Goal: Task Accomplishment & Management: Use online tool/utility

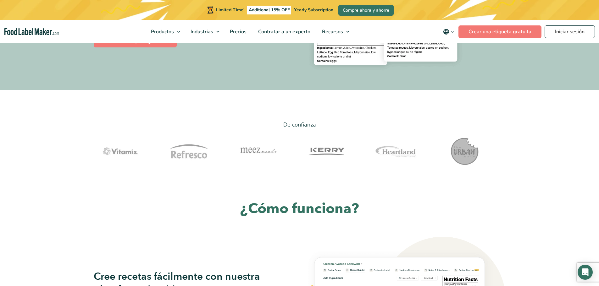
scroll to position [189, 0]
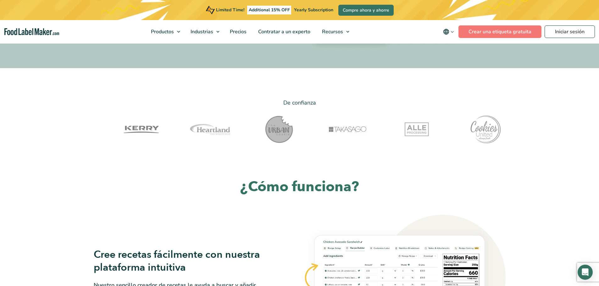
drag, startPoint x: 452, startPoint y: 135, endPoint x: 347, endPoint y: 139, distance: 104.8
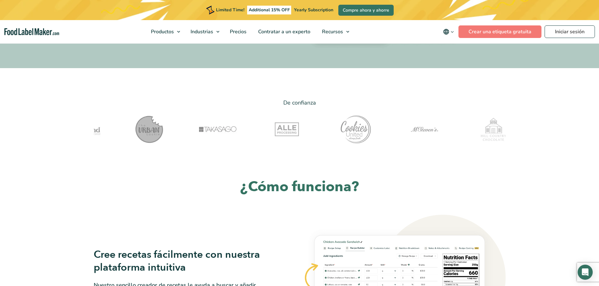
drag, startPoint x: 476, startPoint y: 129, endPoint x: 396, endPoint y: 133, distance: 79.3
click at [491, 134] on img at bounding box center [485, 129] width 31 height 31
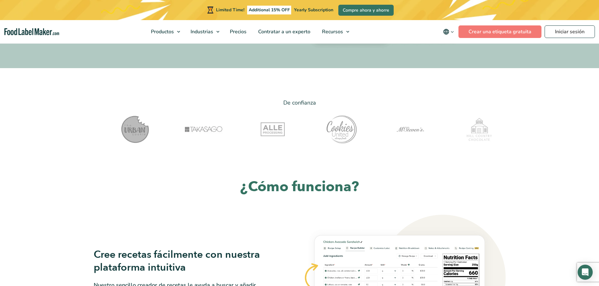
click at [508, 132] on div "De confianza" at bounding box center [299, 122] width 421 height 49
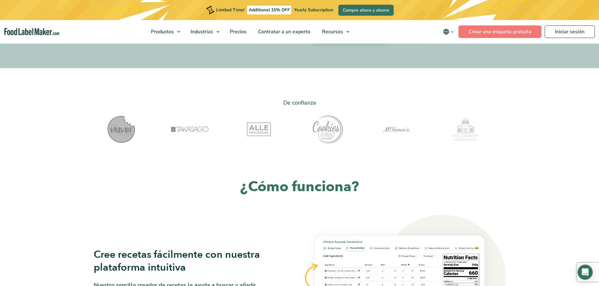
click at [485, 135] on div at bounding box center [465, 129] width 63 height 31
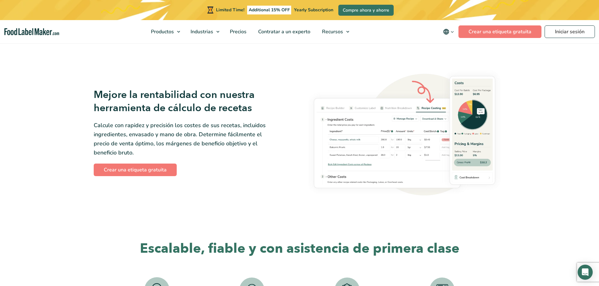
scroll to position [1037, 0]
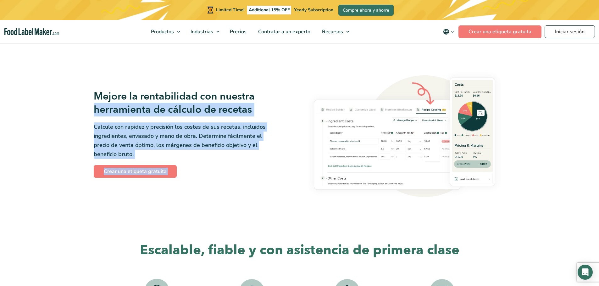
drag, startPoint x: 119, startPoint y: 109, endPoint x: 304, endPoint y: 109, distance: 184.5
click at [267, 108] on h3 "Mejore la rentabilidad con nuestra herramienta de cálculo de recetas" at bounding box center [185, 103] width 182 height 26
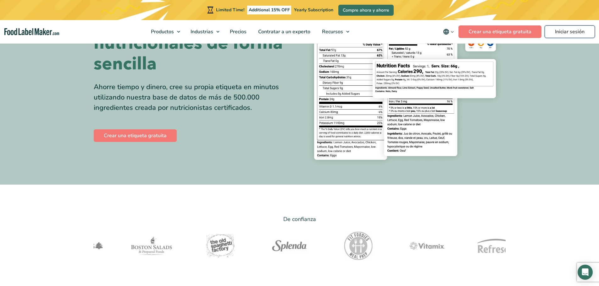
scroll to position [0, 0]
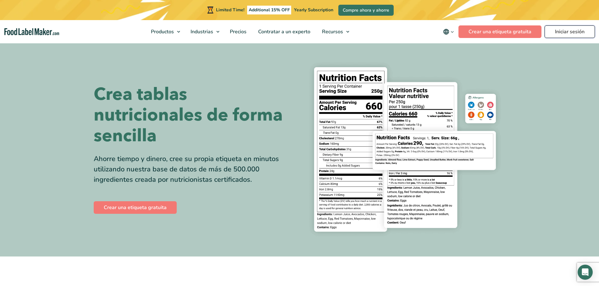
click at [559, 29] on link "Iniciar sesión" at bounding box center [570, 31] width 50 height 13
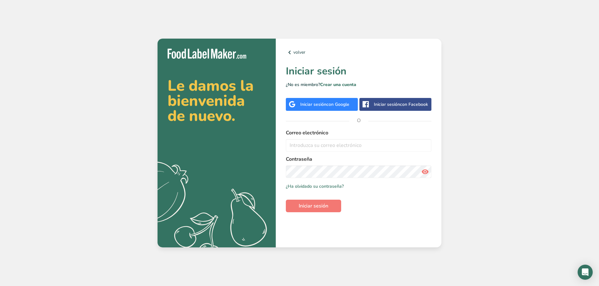
click at [304, 106] on div "Iniciar sesión con Google" at bounding box center [324, 104] width 49 height 7
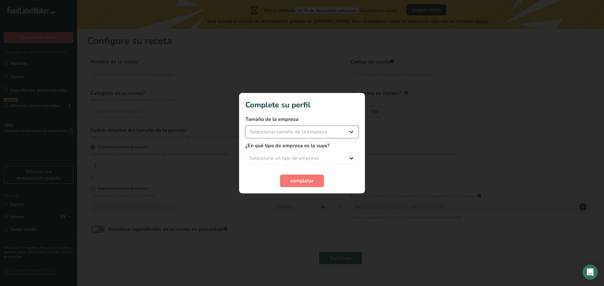
click at [288, 126] on select "Seleccionar tamaño de la empresa Menos de 10 empleados De 10 a 50 empleados De …" at bounding box center [301, 132] width 113 height 13
select select "1"
click at [245, 126] on select "Seleccionar tamaño de la empresa Menos de 10 empleados De 10 a 50 empleados De …" at bounding box center [301, 132] width 113 height 13
click at [291, 157] on select "Seleccione un tipo de empresa Fabricante de alimentos envasados Restaurante y c…" at bounding box center [301, 158] width 113 height 13
select select "1"
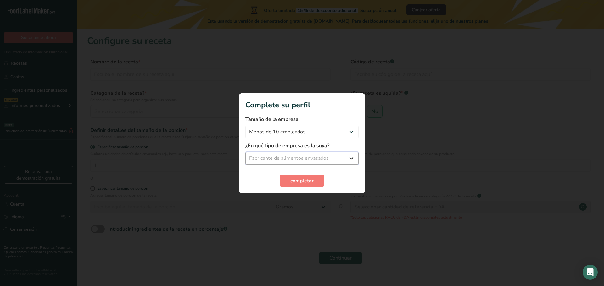
click at [245, 152] on select "Seleccione un tipo de empresa Fabricante de alimentos envasados Restaurante y c…" at bounding box center [301, 158] width 113 height 13
click at [293, 180] on span "completar" at bounding box center [301, 181] width 23 height 8
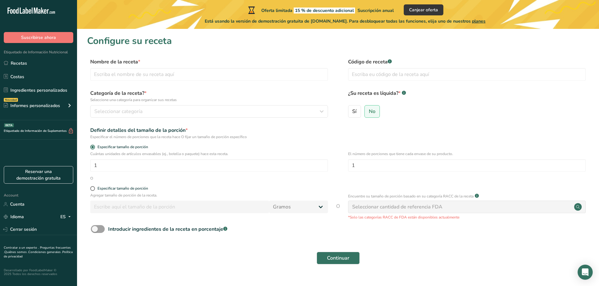
click at [199, 82] on div "Nombre de la receta * Código de receta .a-a{fill:#347362;}.b-a{fill:#fff;}" at bounding box center [338, 71] width 502 height 26
click at [189, 74] on input "text" at bounding box center [209, 74] width 238 height 13
click at [369, 75] on input "text" at bounding box center [467, 74] width 238 height 13
click at [111, 113] on span "Seleccionar categoría" at bounding box center [118, 112] width 48 height 8
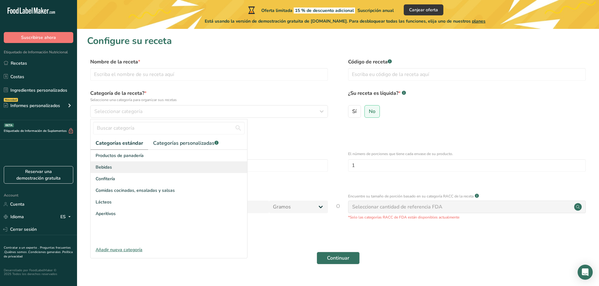
click at [136, 166] on div "Bebidas" at bounding box center [169, 168] width 157 height 12
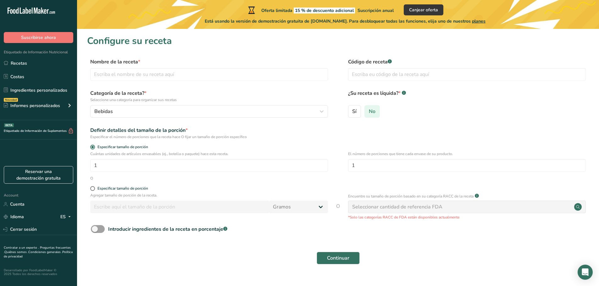
click at [370, 112] on span "No" at bounding box center [372, 111] width 7 height 6
click at [369, 112] on input "No" at bounding box center [367, 111] width 4 height 4
click at [358, 113] on label "Sí" at bounding box center [354, 111] width 13 height 13
click at [352, 113] on input "Sí" at bounding box center [350, 111] width 4 height 4
radio input "true"
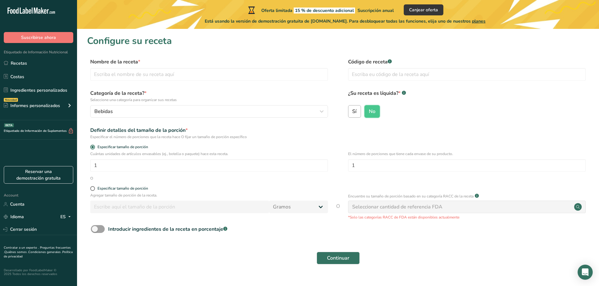
radio input "false"
select select "22"
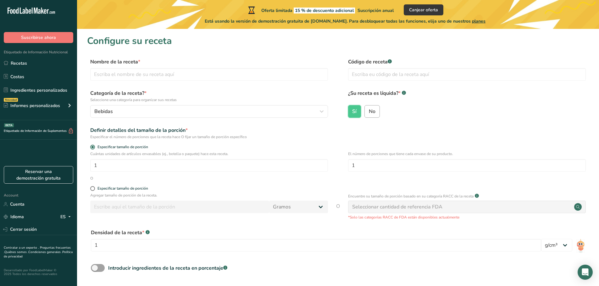
click at [366, 113] on input "No" at bounding box center [367, 111] width 4 height 4
radio input "true"
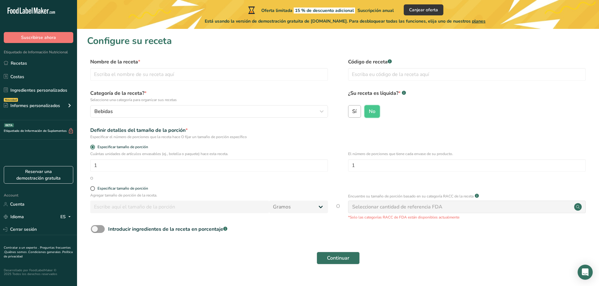
click at [355, 113] on span "Sí" at bounding box center [354, 111] width 4 height 6
click at [352, 113] on input "Sí" at bounding box center [350, 111] width 4 height 4
radio input "true"
radio input "false"
select select "22"
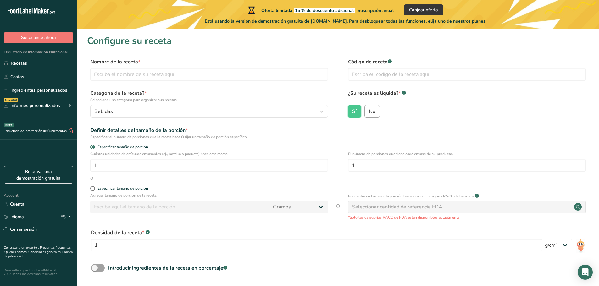
click at [376, 111] on label "No" at bounding box center [371, 111] width 15 height 13
click at [369, 111] on input "No" at bounding box center [367, 111] width 4 height 4
radio input "true"
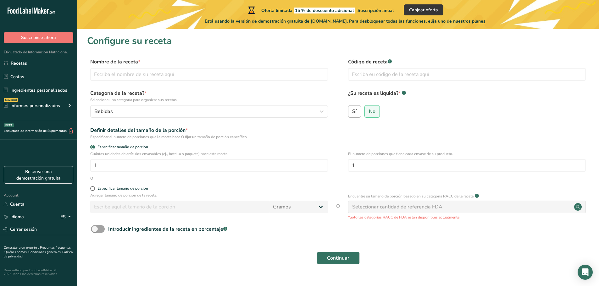
click at [356, 115] on label "Sí" at bounding box center [354, 111] width 13 height 13
click at [352, 113] on input "Sí" at bounding box center [350, 111] width 4 height 4
radio input "true"
radio input "false"
select select "22"
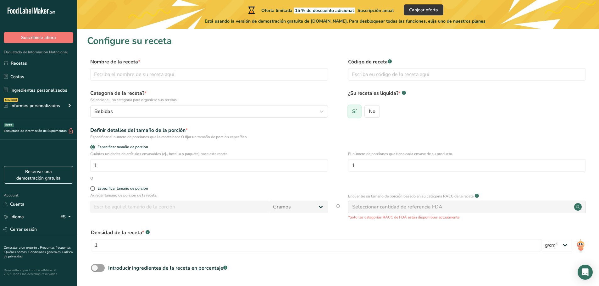
click at [357, 113] on label "Sí" at bounding box center [354, 111] width 13 height 13
click at [352, 113] on input "Sí" at bounding box center [350, 111] width 4 height 4
click at [161, 74] on input "text" at bounding box center [209, 74] width 238 height 13
click at [157, 75] on input "text" at bounding box center [209, 74] width 238 height 13
type input "Shot Energy"
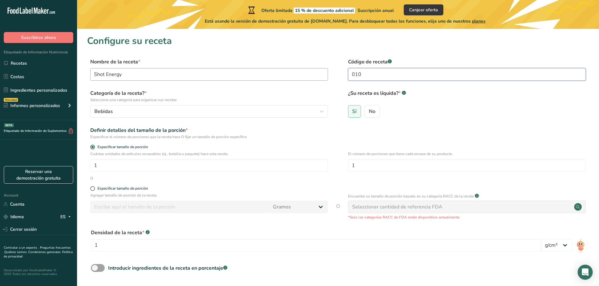
type input "010"
click at [363, 165] on input "1" at bounding box center [467, 165] width 238 height 13
click at [92, 188] on span at bounding box center [92, 188] width 5 height 5
click at [92, 188] on input "Especificar tamaño de porción" at bounding box center [92, 189] width 4 height 4
radio input "true"
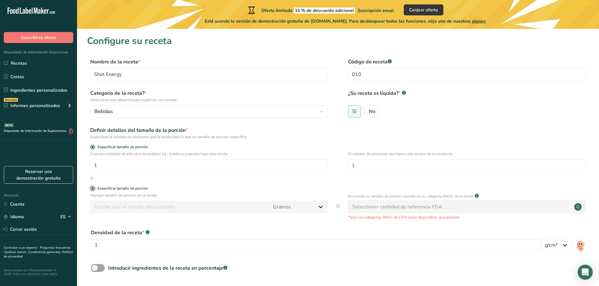
radio input "false"
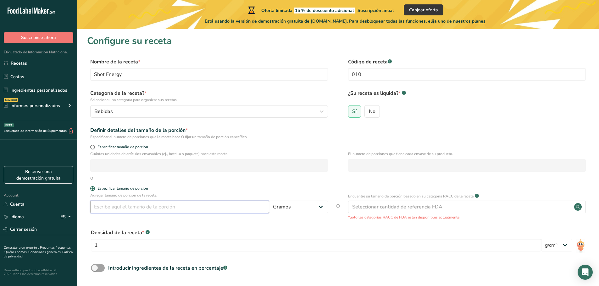
click at [143, 210] on input "number" at bounding box center [179, 207] width 179 height 13
type input "60"
click at [299, 212] on select "Gramos kg mg mcg libras onza [GEOGRAPHIC_DATA] mL onza líquida [GEOGRAPHIC_DATA…" at bounding box center [298, 207] width 59 height 13
select select "17"
click at [269, 201] on select "Gramos kg mg mcg libras onza [GEOGRAPHIC_DATA] mL onza líquida [GEOGRAPHIC_DATA…" at bounding box center [298, 207] width 59 height 13
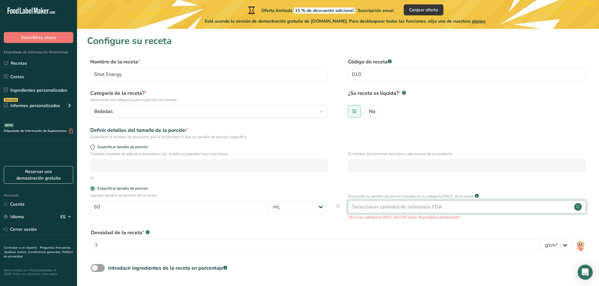
click at [398, 212] on div "Seleccionar cantidad de referencia FDA" at bounding box center [467, 207] width 238 height 13
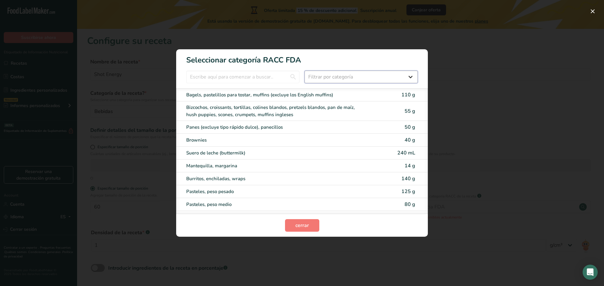
click at [344, 76] on select "Filtrar por categoría Todos Productos de panadería Bebidas Cereales y otros pro…" at bounding box center [360, 77] width 113 height 13
select select "6"
click at [304, 71] on select "Filtrar por categoría Todos Productos de panadería Bebidas Cereales y otros pro…" at bounding box center [360, 77] width 113 height 13
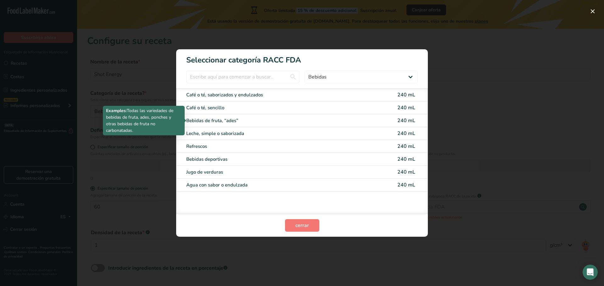
click at [236, 122] on div "Bebidas de fruta, “ades”" at bounding box center [275, 120] width 179 height 7
type input "240"
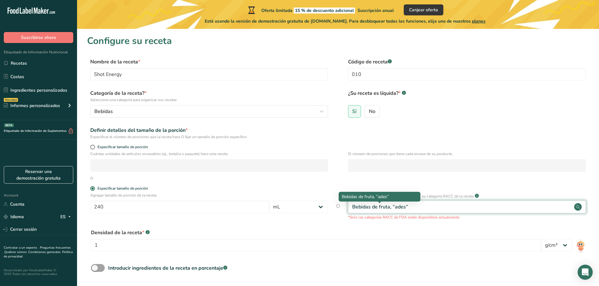
click at [405, 209] on div "Bebidas de fruta, “ades”" at bounding box center [380, 207] width 56 height 8
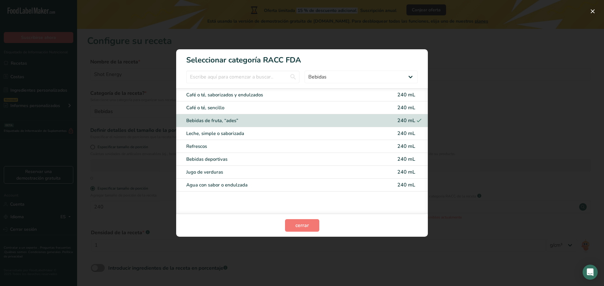
click at [301, 120] on div "Bebidas de fruta, “ades”" at bounding box center [275, 120] width 179 height 7
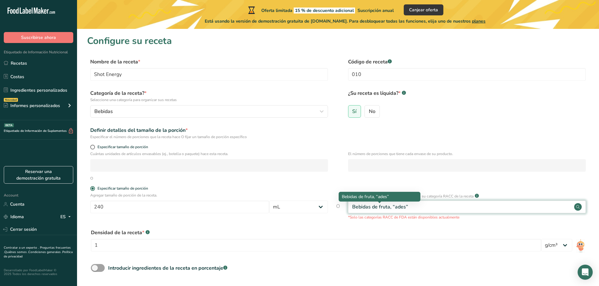
click at [396, 207] on div "Bebidas de fruta, “ades”" at bounding box center [380, 207] width 56 height 8
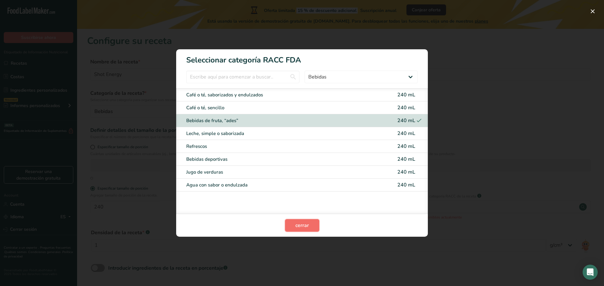
click at [309, 224] on button "cerrar" at bounding box center [302, 225] width 34 height 13
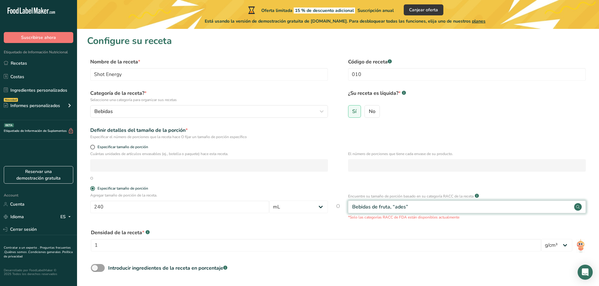
click at [427, 207] on div "Bebidas de fruta, “ades”" at bounding box center [467, 207] width 238 height 13
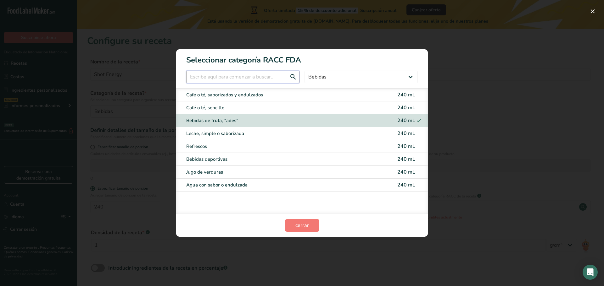
click at [283, 76] on input "RACC Category Selection Modal" at bounding box center [242, 77] width 113 height 13
click at [332, 77] on select "Todos Productos de panadería Bebidas Cereales y otros productos de granos Produ…" at bounding box center [360, 77] width 113 height 13
select select "RACC Category Selection Modal"
click at [304, 71] on select "Todos Productos de panadería Bebidas Cereales y otros productos de granos Produ…" at bounding box center [360, 77] width 113 height 13
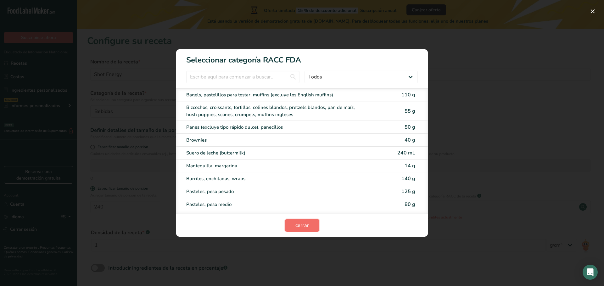
click at [291, 226] on button "cerrar" at bounding box center [302, 225] width 34 height 13
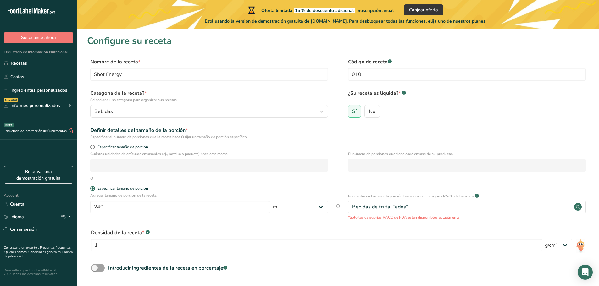
drag, startPoint x: 388, startPoint y: 209, endPoint x: 343, endPoint y: 205, distance: 45.2
click at [344, 205] on div "Agregar tamaño de porción de la receta. 240 Gramos kg mg mcg libras onza [GEOGR…" at bounding box center [338, 207] width 502 height 28
click at [366, 236] on div "Densidad de la receta * .a-a{fill:#347362;}.b-a{fill:#fff;}" at bounding box center [316, 233] width 450 height 8
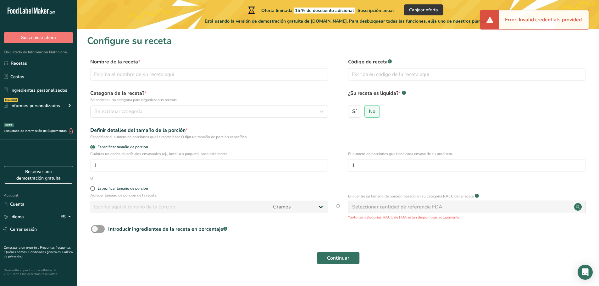
click at [186, 83] on div "Nombre de la receta * Código de receta .a-a{fill:#347362;}.b-a{fill:#fff;}" at bounding box center [338, 71] width 502 height 26
click at [180, 76] on input "text" at bounding box center [209, 74] width 238 height 13
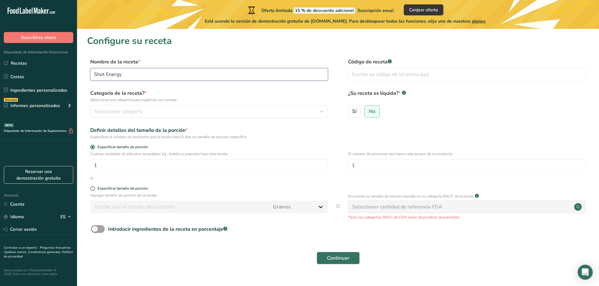
type input "Shot Energy"
type input "010"
click at [188, 109] on div "Seleccionar categoría" at bounding box center [207, 112] width 226 height 8
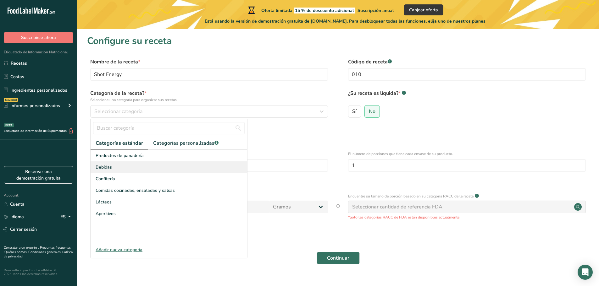
click at [139, 167] on div "Bebidas" at bounding box center [169, 168] width 157 height 12
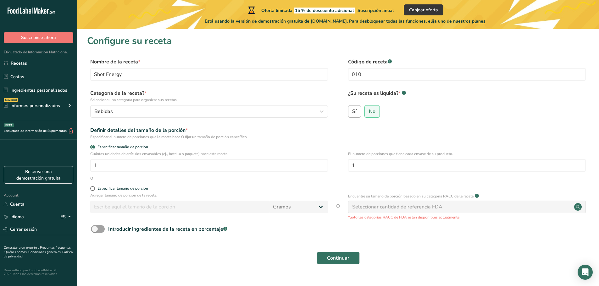
click at [357, 112] on label "Sí" at bounding box center [354, 111] width 13 height 13
click at [352, 112] on input "Sí" at bounding box center [350, 111] width 4 height 4
radio input "true"
radio input "false"
select select "22"
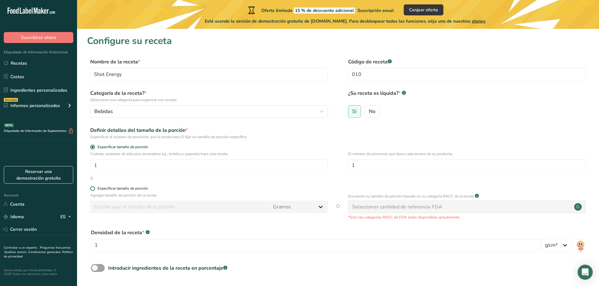
click at [118, 189] on div "Especificar tamaño de porción" at bounding box center [122, 188] width 51 height 5
click at [94, 189] on input "Especificar tamaño de porción" at bounding box center [92, 189] width 4 height 4
radio input "true"
radio input "false"
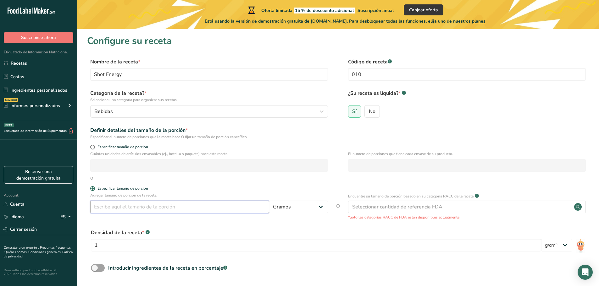
click at [144, 203] on input "number" at bounding box center [179, 207] width 179 height 13
type input "60"
click at [292, 203] on select "Gramos kg mg mcg libras onza [GEOGRAPHIC_DATA] mL onza líquida [GEOGRAPHIC_DATA…" at bounding box center [298, 207] width 59 height 13
select select "17"
click at [269, 201] on select "Gramos kg mg mcg libras onza [GEOGRAPHIC_DATA] mL onza líquida [GEOGRAPHIC_DATA…" at bounding box center [298, 207] width 59 height 13
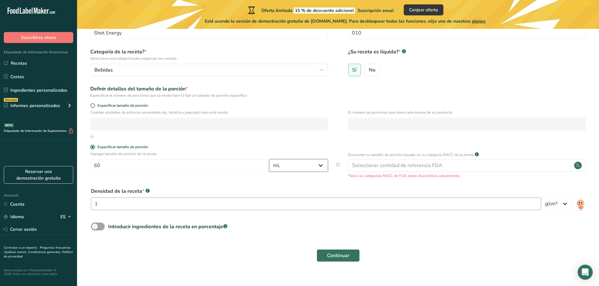
scroll to position [51, 0]
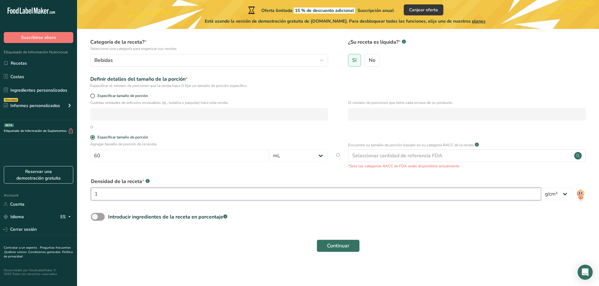
click at [135, 197] on input "1" at bounding box center [316, 194] width 450 height 13
click at [97, 214] on span at bounding box center [98, 217] width 14 height 8
click at [95, 215] on input "Introducir ingredientes de la receta en porcentaje .a-a{fill:#347362;}.b-a{fill…" at bounding box center [93, 217] width 4 height 4
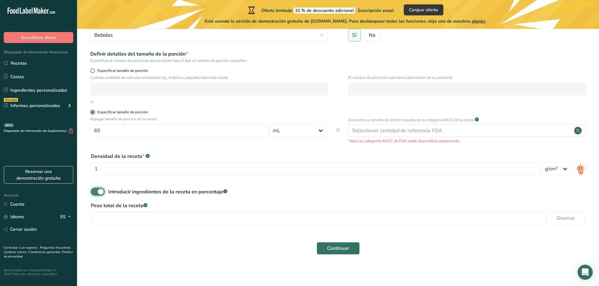
scroll to position [79, 0]
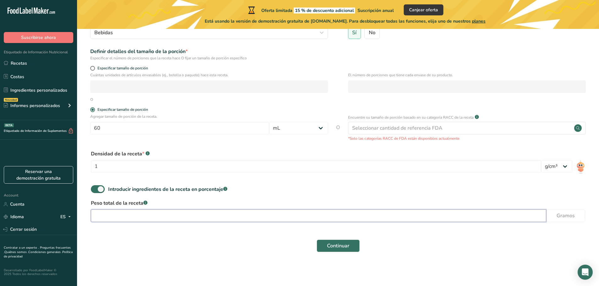
click at [186, 217] on input "number" at bounding box center [318, 216] width 455 height 13
click at [98, 190] on span at bounding box center [98, 189] width 14 height 8
click at [95, 190] on input "Introducir ingredientes de la receta en porcentaje .a-a{fill:#347362;}.b-a{fill…" at bounding box center [93, 189] width 4 height 4
checkbox input "false"
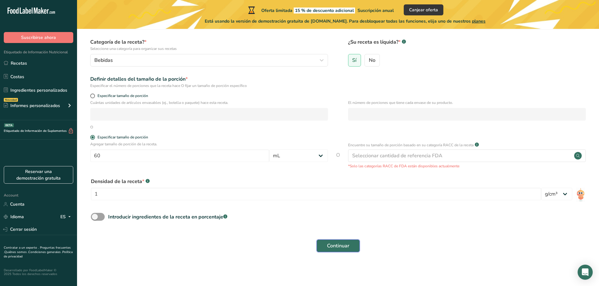
click at [330, 250] on span "Continuar" at bounding box center [338, 246] width 22 height 8
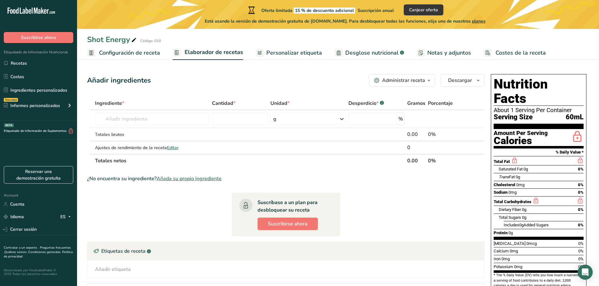
click at [522, 89] on h1 "Nutrition Facts" at bounding box center [539, 91] width 90 height 29
click at [164, 119] on input "text" at bounding box center [152, 119] width 114 height 13
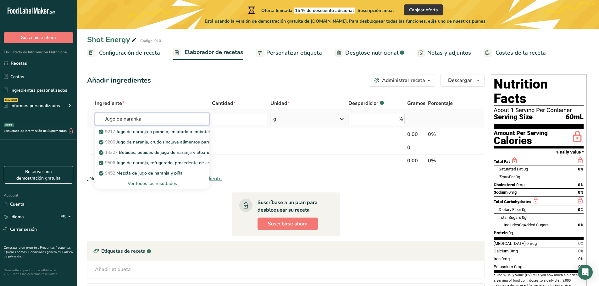
type input "Jugo de naranka"
click at [154, 117] on input "text" at bounding box center [152, 119] width 114 height 13
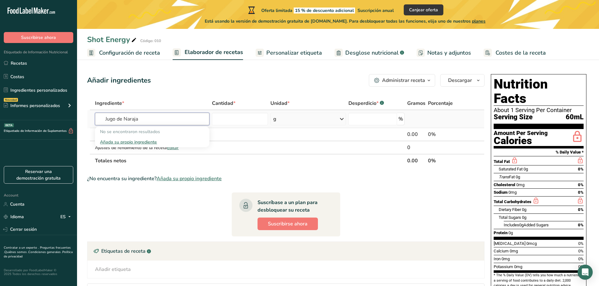
type input "Jugo de Naraja"
click at [140, 121] on input "text" at bounding box center [152, 119] width 114 height 13
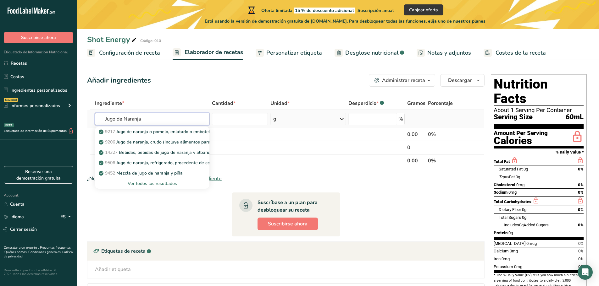
click at [99, 120] on input "Jugo de Naranja" at bounding box center [152, 119] width 114 height 13
type input "Jugo de Naranja"
click at [166, 183] on div "Ver todos los resultados" at bounding box center [152, 183] width 104 height 7
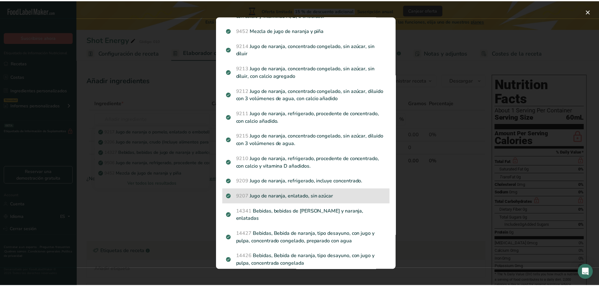
scroll to position [103, 0]
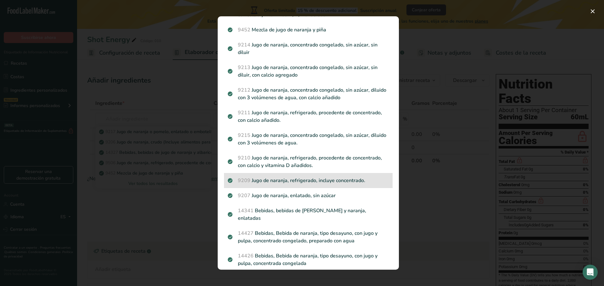
click at [292, 183] on p "9209 Jugo de naranja, refrigerado, incluye concentrado." at bounding box center [308, 181] width 161 height 8
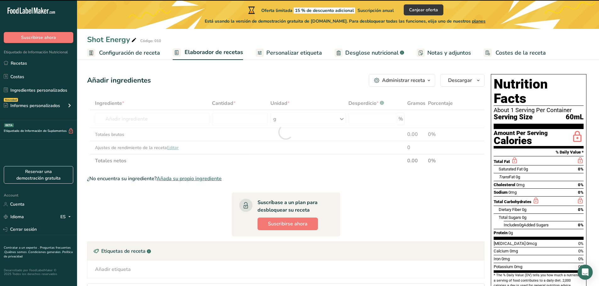
type input "0"
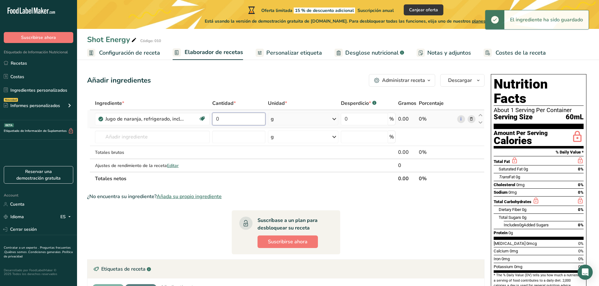
click at [229, 121] on input "0" at bounding box center [238, 119] width 53 height 13
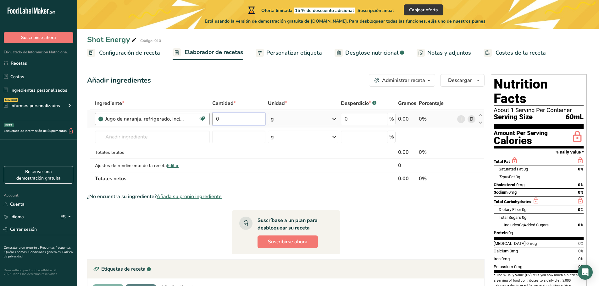
drag, startPoint x: 249, startPoint y: 118, endPoint x: 209, endPoint y: 118, distance: 39.6
click at [209, 118] on tr "Jugo de naranja, refrigerado, incluye concentrado. Libre de lácteos Libre de gl…" at bounding box center [285, 119] width 397 height 18
type input "38"
type input "38.5"
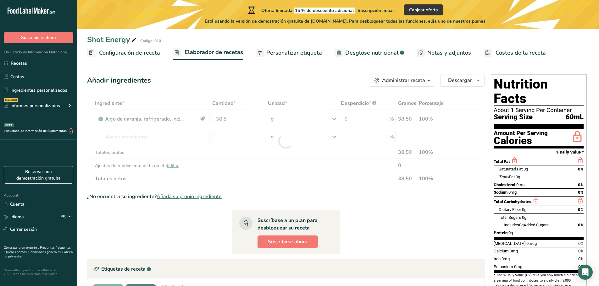
click at [319, 121] on div "Ingrediente * Cantidad * Unidad * Desperdicio * .a-a{fill:#347362;}.b-a{fill:#f…" at bounding box center [285, 141] width 397 height 89
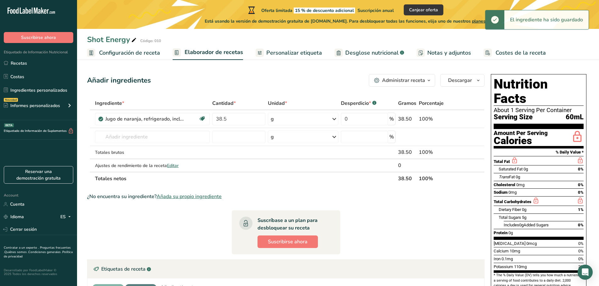
click at [315, 117] on div "g" at bounding box center [303, 119] width 70 height 13
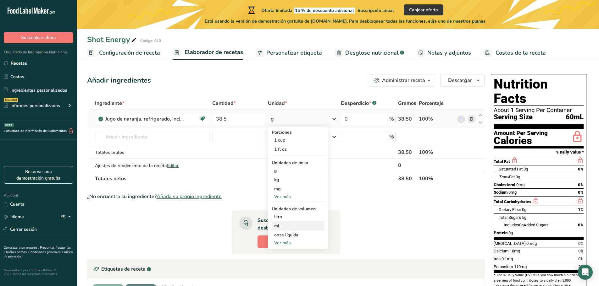
click at [290, 223] on div "mL Las unidades de volumen requieren una conversión de densidad. Si conoce la d…" at bounding box center [298, 226] width 53 height 9
click at [285, 226] on div "mL" at bounding box center [298, 226] width 48 height 7
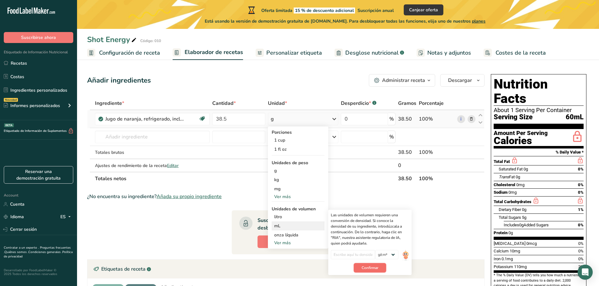
click at [365, 268] on span "Confirmar" at bounding box center [370, 268] width 17 height 6
click at [348, 252] on input "number" at bounding box center [353, 254] width 44 height 9
type input "1"
click at [364, 270] on span "Confirmar" at bounding box center [370, 268] width 17 height 6
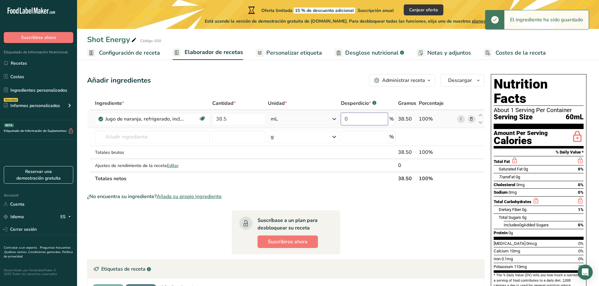
drag, startPoint x: 361, startPoint y: 119, endPoint x: 338, endPoint y: 122, distance: 22.6
click at [338, 122] on tr "Jugo de naranja, refrigerado, incluye concentrado. Libre de lácteos Libre de gl…" at bounding box center [285, 119] width 397 height 18
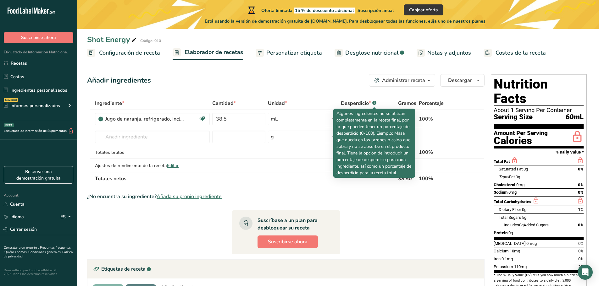
click at [328, 82] on div "Añadir ingredientes Administrar receta Eliminar receta Duplicar receta Escalar …" at bounding box center [285, 80] width 397 height 13
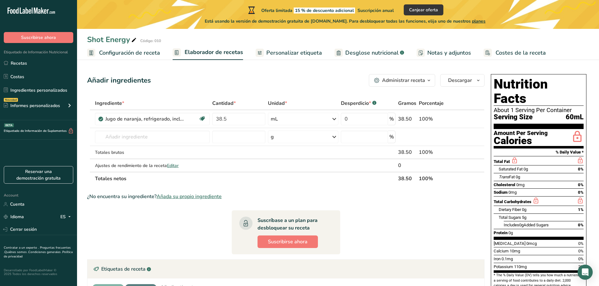
click at [517, 265] on span "110mg" at bounding box center [520, 267] width 13 height 5
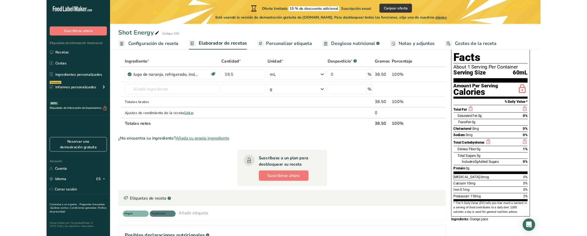
scroll to position [31, 0]
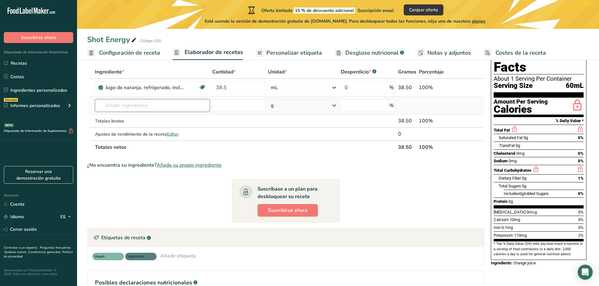
click at [137, 106] on input "text" at bounding box center [152, 105] width 115 height 13
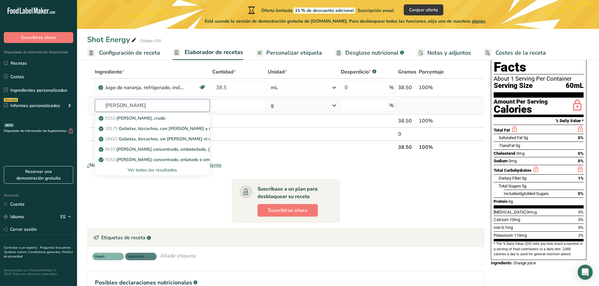
type input "[PERSON_NAME]"
click at [158, 171] on div "Ver todos los resultados" at bounding box center [152, 170] width 105 height 7
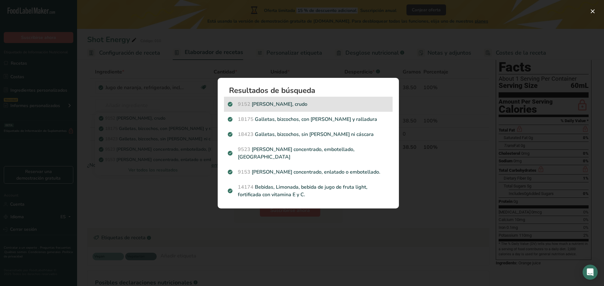
click at [291, 108] on p "9152 [PERSON_NAME], crudo" at bounding box center [308, 105] width 161 height 8
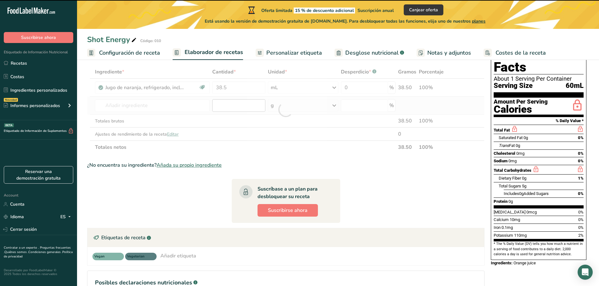
type input "0"
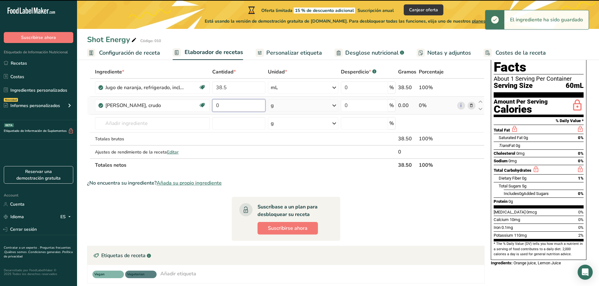
click at [230, 107] on input "0" at bounding box center [238, 105] width 53 height 13
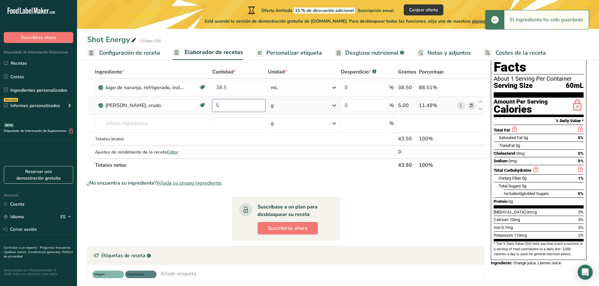
type input "5"
click at [296, 108] on div "g" at bounding box center [303, 105] width 70 height 13
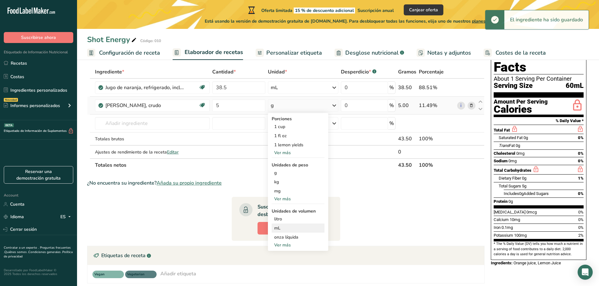
click at [283, 229] on div "mL" at bounding box center [298, 228] width 48 height 7
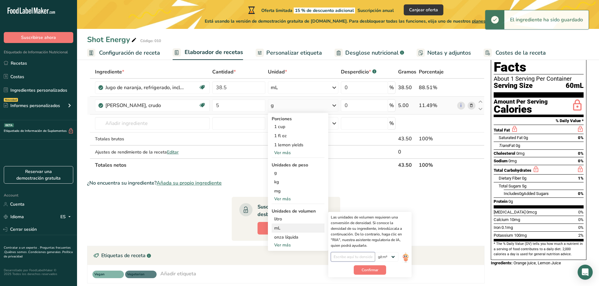
click at [365, 261] on input "number" at bounding box center [353, 256] width 44 height 9
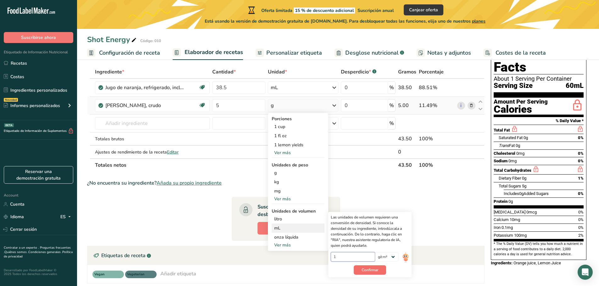
type input "1"
click at [368, 268] on span "Confirmar" at bounding box center [370, 271] width 17 height 6
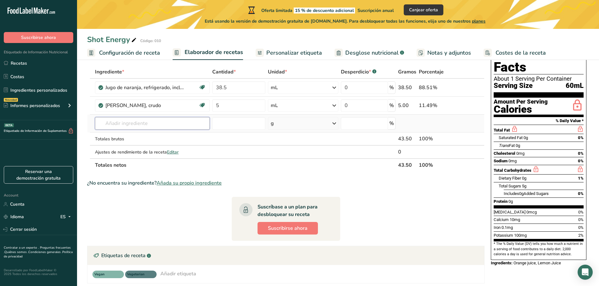
click at [114, 119] on input "text" at bounding box center [152, 123] width 115 height 13
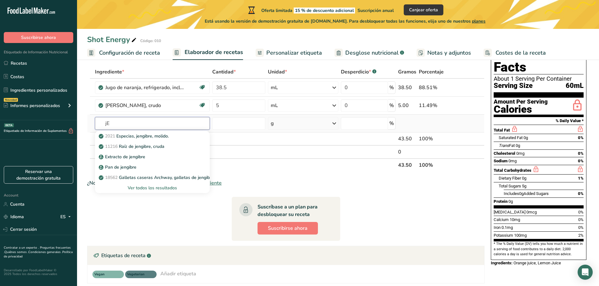
type input "j"
drag, startPoint x: 135, startPoint y: 122, endPoint x: 150, endPoint y: 121, distance: 15.4
click at [150, 121] on input "Jengibre" at bounding box center [152, 123] width 115 height 13
type input "Jengibre"
click at [130, 158] on p "Extracto de jengibre" at bounding box center [122, 157] width 45 height 7
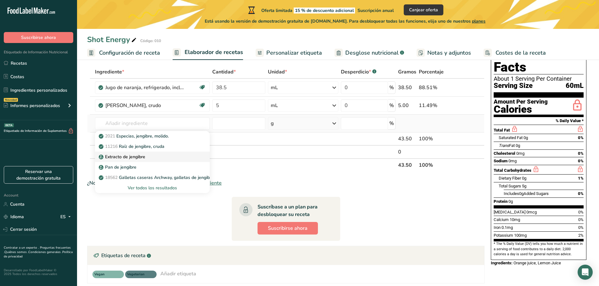
type input "Ginger Extract"
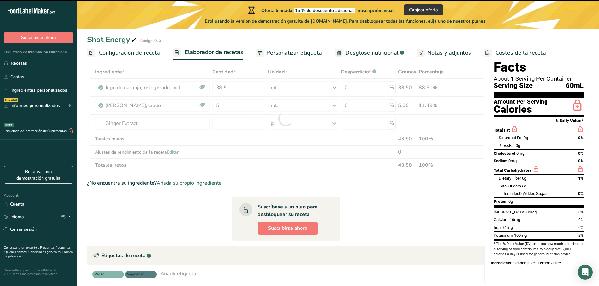
type input "0"
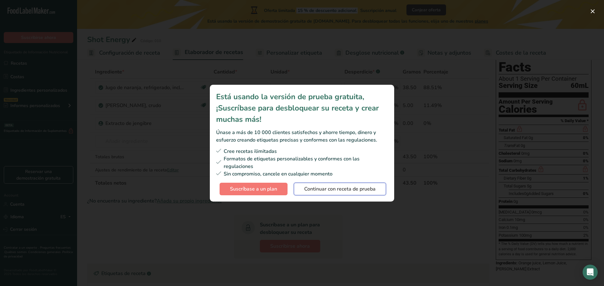
click at [322, 188] on span "Continuar con receta de prueba" at bounding box center [339, 189] width 71 height 8
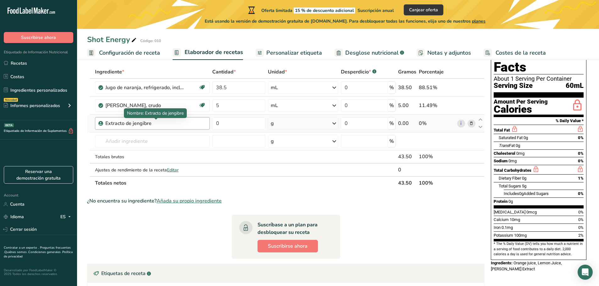
click at [155, 123] on div "Extracto de jengibre" at bounding box center [144, 124] width 79 height 8
click at [103, 124] on body ".a-20{fill:#fff;} Suscribirse ahora Etiquetado de Información Nutricional Recet…" at bounding box center [299, 173] width 599 height 409
click at [124, 124] on div "Extracto de jengibre" at bounding box center [144, 124] width 79 height 8
drag, startPoint x: 159, startPoint y: 124, endPoint x: 89, endPoint y: 125, distance: 69.8
click at [89, 125] on tr "Extracto de jengibre 0 g Unidades de peso g kg mg Ver más Unidades de volumen […" at bounding box center [285, 124] width 397 height 18
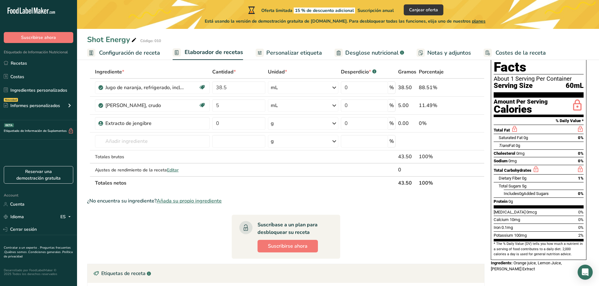
click at [276, 208] on section "Ingrediente * Cantidad * Unidad * Desperdicio * .a-a{fill:#347362;}.b-a{fill:#f…" at bounding box center [285, 211] width 397 height 292
click at [332, 180] on th "Totales netos" at bounding box center [245, 182] width 303 height 13
click at [155, 136] on input "text" at bounding box center [152, 141] width 115 height 13
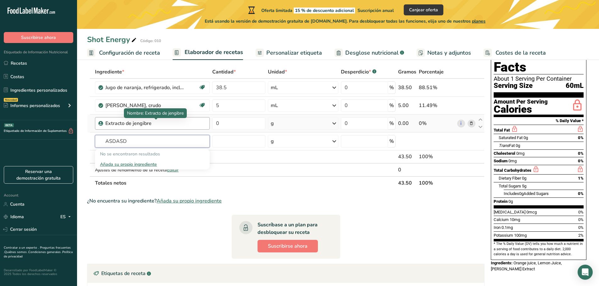
type input "ASDASD"
drag, startPoint x: 150, startPoint y: 122, endPoint x: 77, endPoint y: 123, distance: 72.9
click at [77, 123] on section "Añadir ingredientes Administrar receta Eliminar receta Duplicar receta Escalar …" at bounding box center [338, 203] width 522 height 347
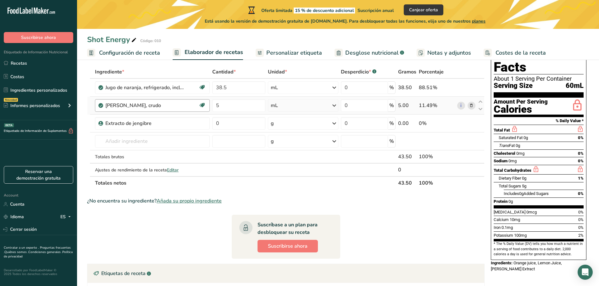
click at [202, 111] on div "[PERSON_NAME], crudo Fuente de antioxidantes Libre de lácteos Libre de gluten […" at bounding box center [152, 105] width 115 height 13
click at [188, 102] on div "[PERSON_NAME], crudo" at bounding box center [151, 106] width 93 height 8
click at [183, 105] on div "[PERSON_NAME], crudo" at bounding box center [144, 106] width 79 height 8
click at [152, 105] on div "[PERSON_NAME], crudo" at bounding box center [144, 106] width 79 height 8
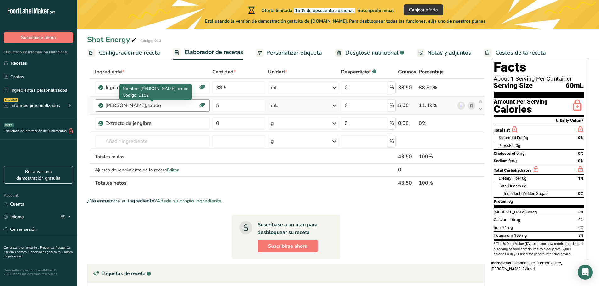
click at [136, 105] on div "[PERSON_NAME], crudo" at bounding box center [144, 106] width 79 height 8
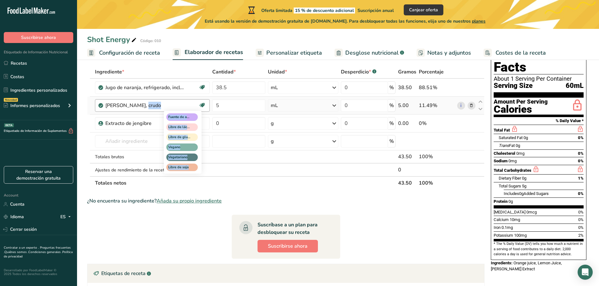
click at [202, 104] on icon at bounding box center [202, 106] width 6 height 10
click at [188, 145] on span "Vegano" at bounding box center [179, 147] width 22 height 5
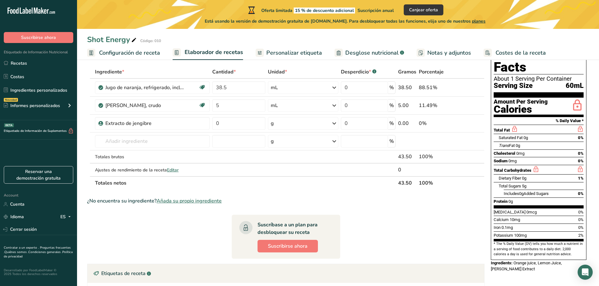
click at [239, 177] on th "Totales netos" at bounding box center [245, 182] width 303 height 13
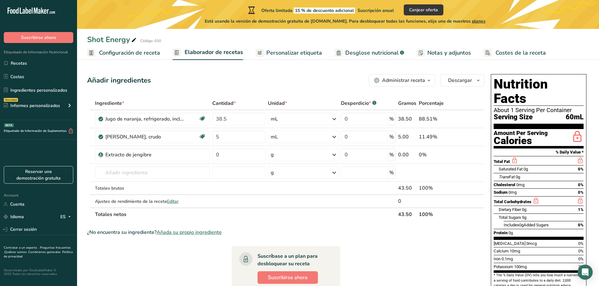
click at [321, 90] on div "Añadir ingredientes Administrar receta Eliminar receta Duplicar receta Escalar …" at bounding box center [287, 235] width 401 height 327
click at [244, 155] on input "0" at bounding box center [238, 155] width 53 height 13
type input "5"
type input "0"
click at [205, 156] on div "Ingrediente * Cantidad * Unidad * Desperdicio * .a-a{fill:#347362;}.b-a{fill:#f…" at bounding box center [285, 159] width 397 height 124
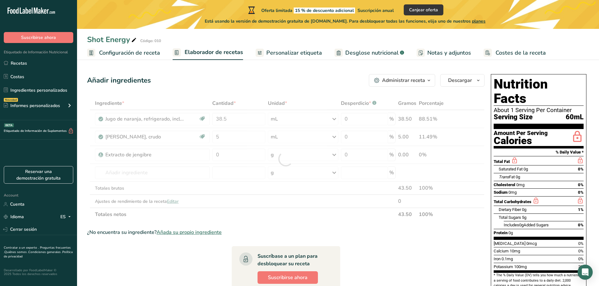
click at [178, 157] on div at bounding box center [285, 159] width 397 height 124
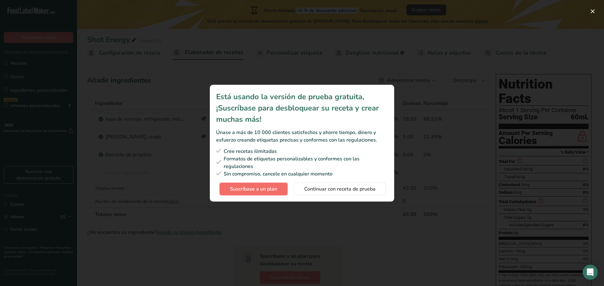
click at [262, 189] on span "Suscríbase a un plan" at bounding box center [253, 189] width 47 height 8
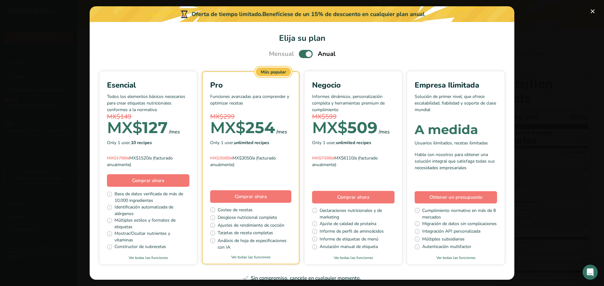
click at [299, 53] on span "Pick Your Pricing Plan Modal" at bounding box center [306, 54] width 14 height 8
click at [299, 53] on input "Pick Your Pricing Plan Modal" at bounding box center [301, 54] width 4 height 4
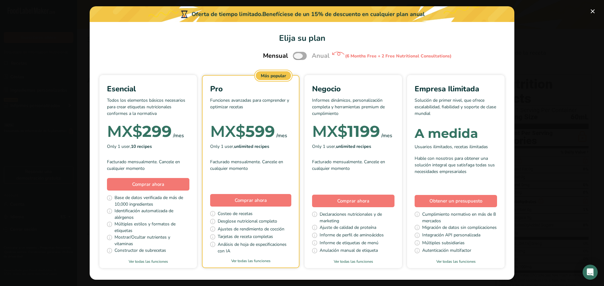
click at [298, 56] on span "Pick Your Pricing Plan Modal" at bounding box center [300, 56] width 14 height 8
click at [297, 56] on input "Pick Your Pricing Plan Modal" at bounding box center [295, 56] width 4 height 4
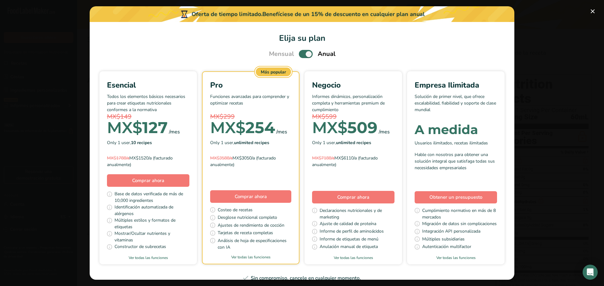
click at [307, 56] on span "Pick Your Pricing Plan Modal" at bounding box center [306, 54] width 14 height 8
click at [303, 56] on input "Pick Your Pricing Plan Modal" at bounding box center [301, 54] width 4 height 4
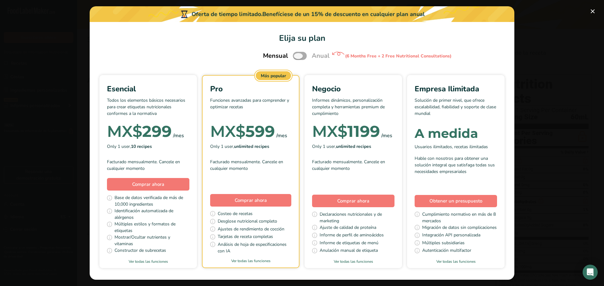
click at [302, 53] on span "Pick Your Pricing Plan Modal" at bounding box center [300, 56] width 14 height 8
click at [297, 54] on input "Pick Your Pricing Plan Modal" at bounding box center [295, 56] width 4 height 4
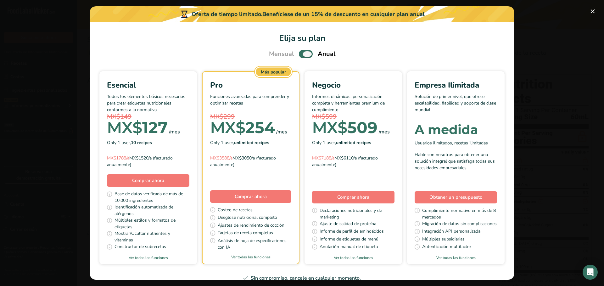
click at [302, 53] on span "Pick Your Pricing Plan Modal" at bounding box center [306, 54] width 14 height 8
click at [302, 53] on input "Pick Your Pricing Plan Modal" at bounding box center [301, 54] width 4 height 4
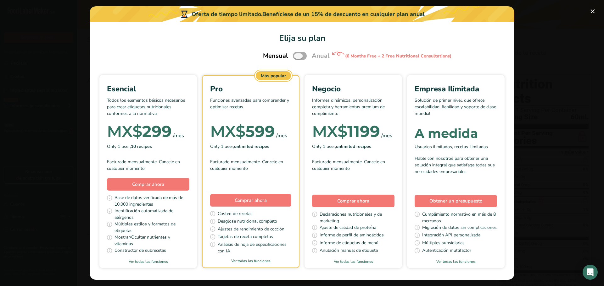
click at [302, 53] on span "Pick Your Pricing Plan Modal" at bounding box center [300, 56] width 14 height 8
click at [297, 54] on input "Pick Your Pricing Plan Modal" at bounding box center [295, 56] width 4 height 4
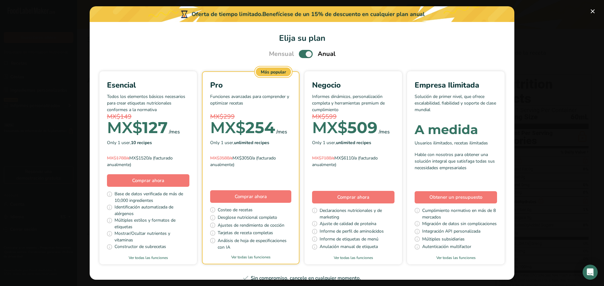
click at [302, 53] on span "Pick Your Pricing Plan Modal" at bounding box center [306, 54] width 14 height 8
click at [302, 53] on input "Pick Your Pricing Plan Modal" at bounding box center [301, 54] width 4 height 4
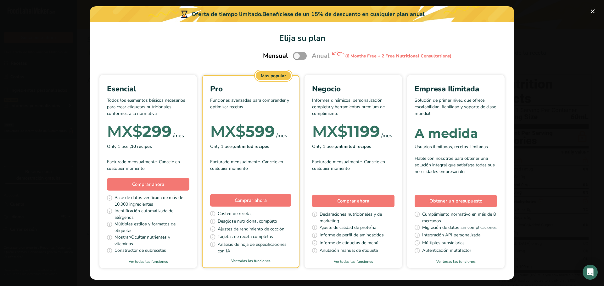
click at [298, 59] on span "Pick Your Pricing Plan Modal" at bounding box center [300, 56] width 14 height 8
click at [297, 58] on input "Pick Your Pricing Plan Modal" at bounding box center [295, 56] width 4 height 4
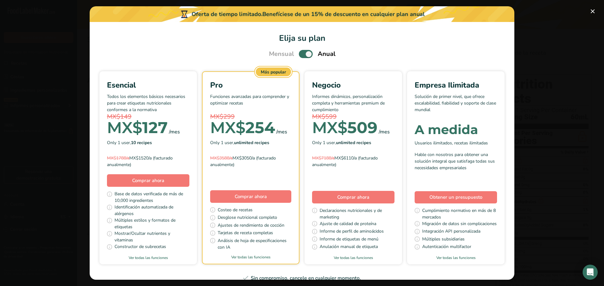
click at [299, 54] on span "Pick Your Pricing Plan Modal" at bounding box center [306, 54] width 14 height 8
click at [299, 54] on input "Pick Your Pricing Plan Modal" at bounding box center [301, 54] width 4 height 4
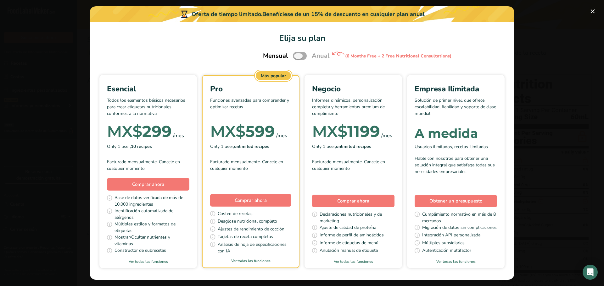
click at [297, 54] on span "Pick Your Pricing Plan Modal" at bounding box center [300, 56] width 14 height 8
click at [297, 54] on input "Pick Your Pricing Plan Modal" at bounding box center [295, 56] width 4 height 4
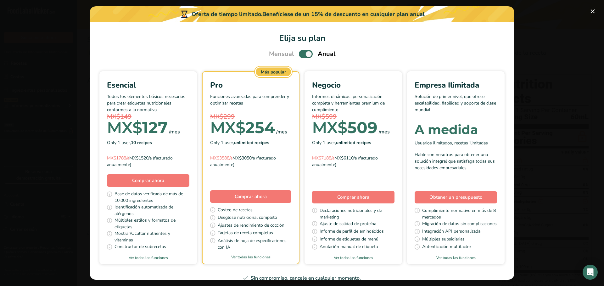
click at [299, 54] on span "Pick Your Pricing Plan Modal" at bounding box center [306, 54] width 14 height 8
click at [299, 54] on input "Pick Your Pricing Plan Modal" at bounding box center [301, 54] width 4 height 4
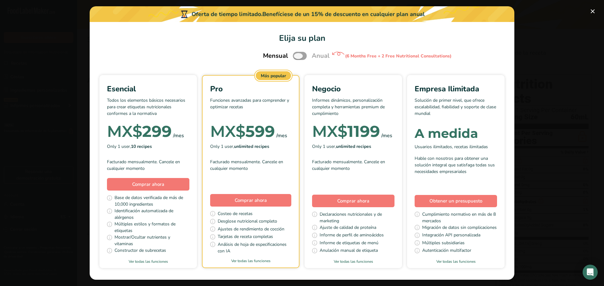
click at [296, 52] on span "Pick Your Pricing Plan Modal" at bounding box center [300, 56] width 14 height 8
click at [296, 54] on input "Pick Your Pricing Plan Modal" at bounding box center [295, 56] width 4 height 4
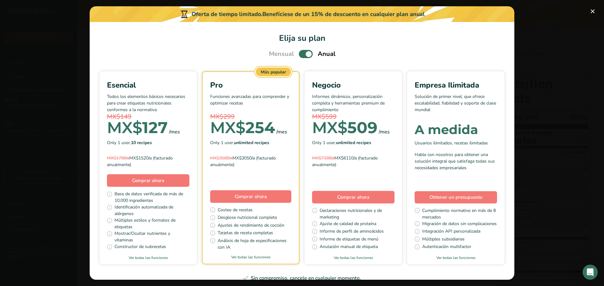
click at [307, 54] on span "Pick Your Pricing Plan Modal" at bounding box center [306, 54] width 14 height 8
click at [303, 54] on input "Pick Your Pricing Plan Modal" at bounding box center [301, 54] width 4 height 4
checkbox input "false"
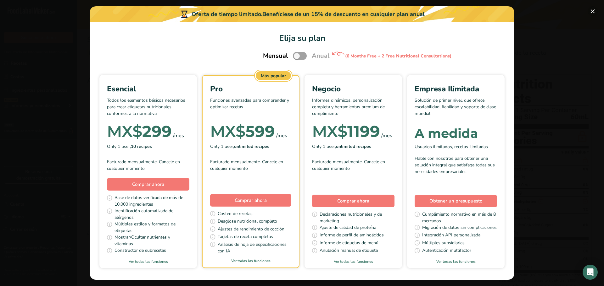
click at [590, 13] on button "Pick Your Pricing Plan Modal" at bounding box center [592, 11] width 10 height 10
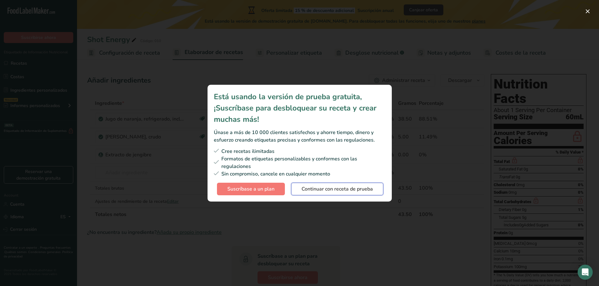
click at [318, 189] on span "Continuar con receta de prueba" at bounding box center [336, 189] width 71 height 8
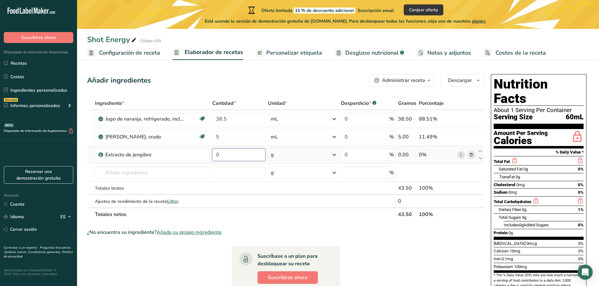
click at [219, 155] on input "0" at bounding box center [238, 155] width 53 height 13
drag, startPoint x: 234, startPoint y: 155, endPoint x: 199, endPoint y: 158, distance: 35.3
click at [199, 158] on tr "Extracto de jengibre 0 g Unidades de peso g kg mg Ver más Unidades de volumen […" at bounding box center [285, 155] width 397 height 18
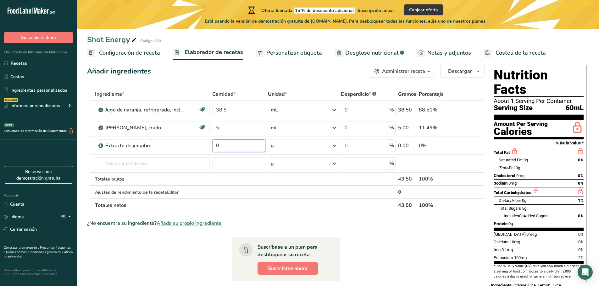
scroll to position [8, 0]
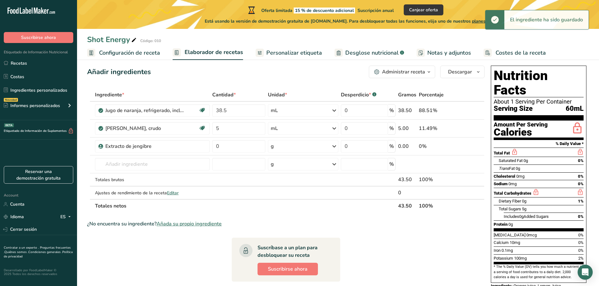
click at [412, 251] on section "Ingrediente * Cantidad * Unidad * Desperdicio * .a-a{fill:#347362;}.b-a{fill:#f…" at bounding box center [285, 234] width 397 height 292
click at [377, 239] on section "Ingrediente * Cantidad * Unidad * Desperdicio * .a-a{fill:#347362;}.b-a{fill:#f…" at bounding box center [285, 234] width 397 height 292
drag, startPoint x: 237, startPoint y: 150, endPoint x: 215, endPoint y: 147, distance: 22.8
click at [215, 147] on input "0" at bounding box center [238, 146] width 53 height 13
type input "4"
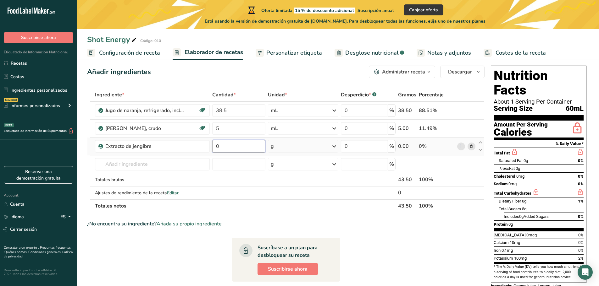
click at [234, 148] on input "0" at bounding box center [238, 146] width 53 height 13
drag, startPoint x: 235, startPoint y: 148, endPoint x: 202, endPoint y: 148, distance: 33.0
click at [202, 148] on tr "Extracto de jengibre 0 g Unidades de peso g kg mg Ver más Unidades de volumen […" at bounding box center [285, 147] width 397 height 18
type input "5"
click at [308, 144] on div "Ingrediente * Cantidad * Unidad * Desperdicio * .a-a{fill:#347362;}.b-a{fill:#f…" at bounding box center [285, 150] width 397 height 124
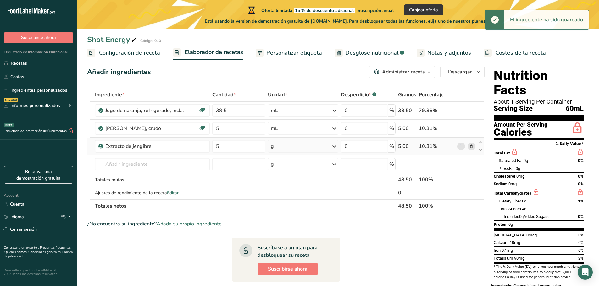
click at [318, 146] on div "g" at bounding box center [303, 146] width 70 height 13
click at [290, 227] on div "mL" at bounding box center [298, 225] width 48 height 7
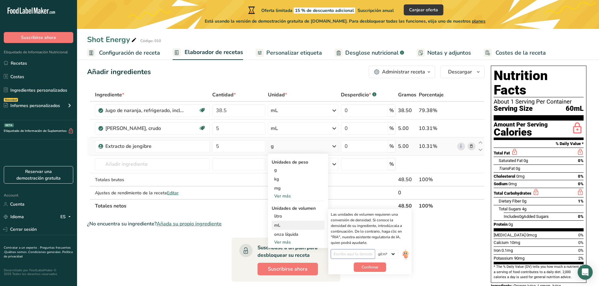
click at [352, 254] on input "number" at bounding box center [353, 254] width 44 height 9
type input "1"
click at [372, 267] on span "Confirmar" at bounding box center [370, 268] width 17 height 6
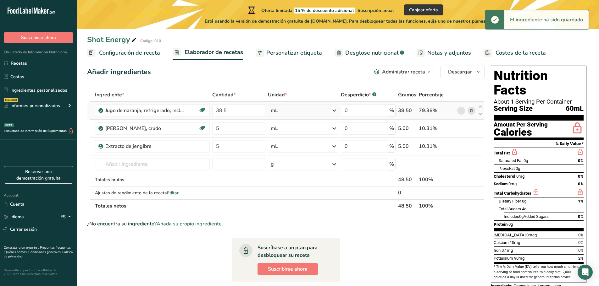
drag, startPoint x: 442, startPoint y: 146, endPoint x: 401, endPoint y: 113, distance: 53.2
click at [401, 113] on tbody "Jugo de naranja, refrigerado, incluye concentrado. Libre de lácteos Libre de gl…" at bounding box center [285, 150] width 397 height 97
click at [405, 118] on td "38.50" at bounding box center [407, 111] width 21 height 18
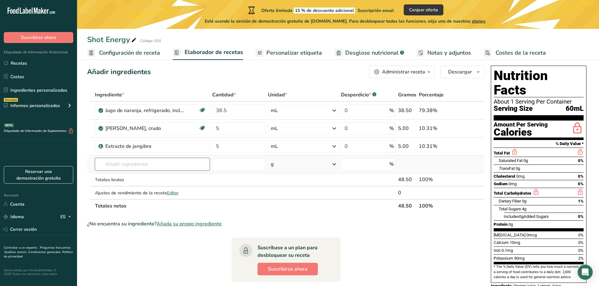
click at [169, 164] on input "text" at bounding box center [152, 164] width 115 height 13
type input "C"
type input "J"
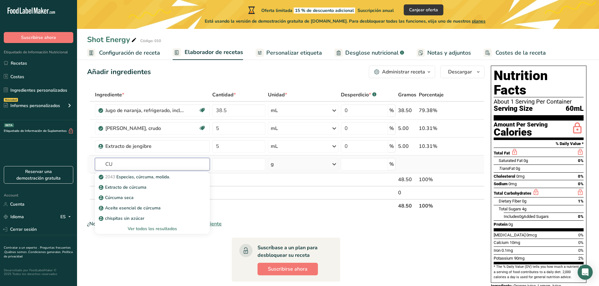
type input "C"
type input "curcuma"
click at [145, 185] on p "Extracto de cúrcuma" at bounding box center [123, 187] width 47 height 7
type input "Tumeric Extract"
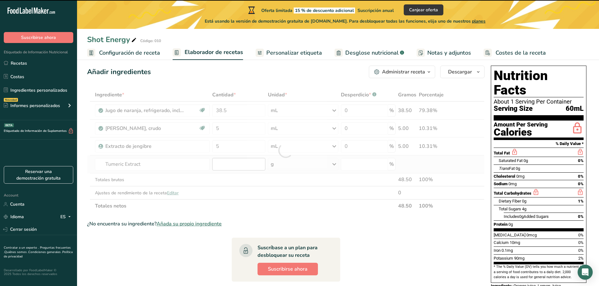
type input "0"
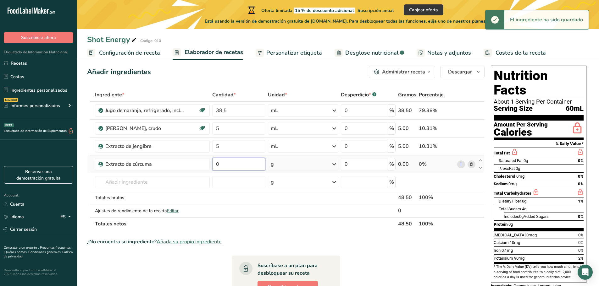
click at [233, 165] on input "0" at bounding box center [238, 164] width 53 height 13
drag, startPoint x: 233, startPoint y: 165, endPoint x: 207, endPoint y: 165, distance: 25.8
click at [207, 165] on tr "Extracto de cúrcuma 0 g Unidades de peso g kg mg Ver más Unidades de volumen li…" at bounding box center [285, 165] width 397 height 18
type input "1"
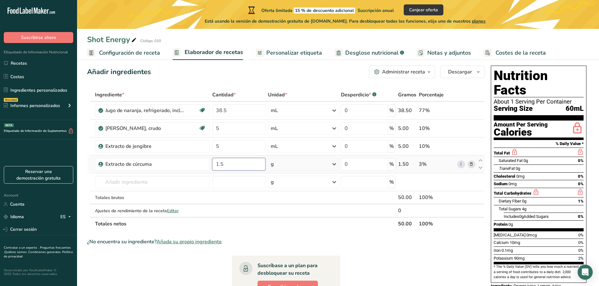
type input "1.5"
click at [298, 167] on div "Ingrediente * Cantidad * Unidad * Desperdicio * .a-a{fill:#347362;}.b-a{fill:#f…" at bounding box center [285, 159] width 397 height 142
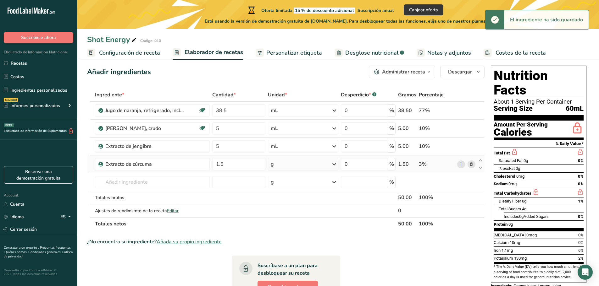
click at [281, 164] on div "g" at bounding box center [303, 164] width 70 height 13
click at [286, 243] on div "mL" at bounding box center [298, 243] width 48 height 7
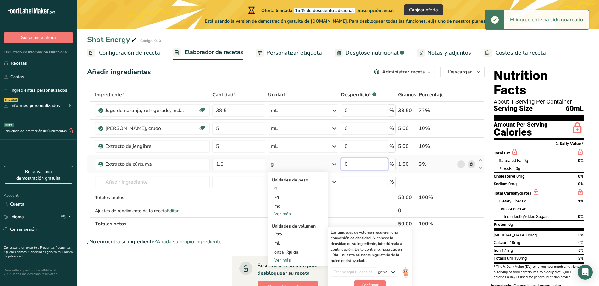
click at [367, 164] on input "0" at bounding box center [364, 164] width 47 height 13
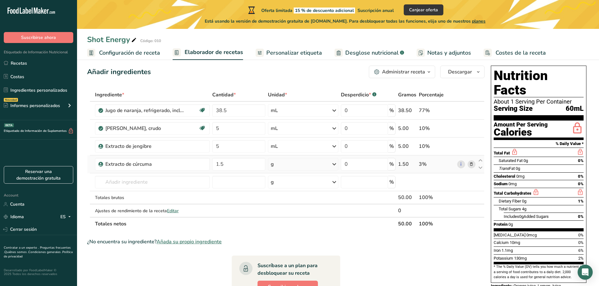
click at [317, 170] on div "Ingrediente * Cantidad * Unidad * Desperdicio * .a-a{fill:#347362;}.b-a{fill:#f…" at bounding box center [285, 159] width 397 height 142
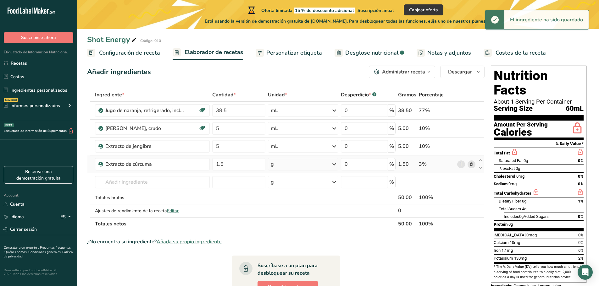
click at [297, 163] on div "g" at bounding box center [303, 164] width 70 height 13
click at [292, 243] on div "mL" at bounding box center [298, 243] width 48 height 7
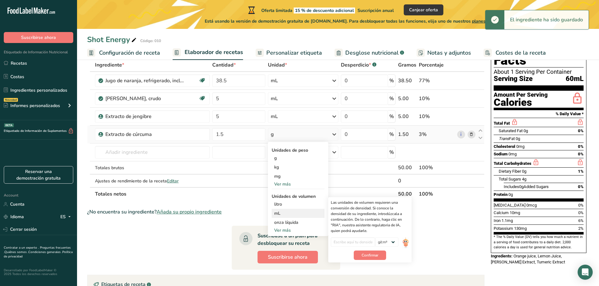
scroll to position [40, 0]
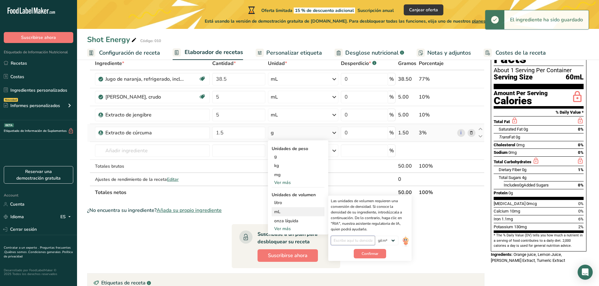
click at [352, 243] on input "number" at bounding box center [353, 240] width 44 height 9
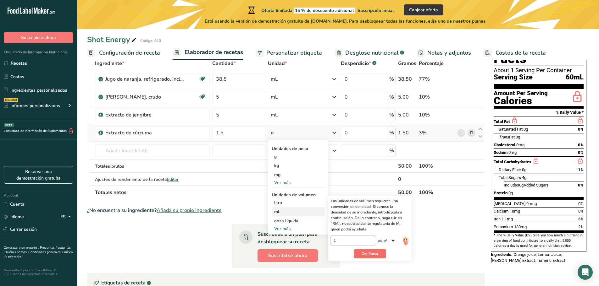
type input "1"
click at [378, 255] on span "Confirmar" at bounding box center [370, 254] width 17 height 6
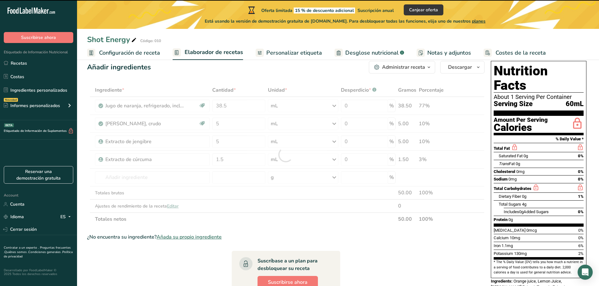
scroll to position [8, 0]
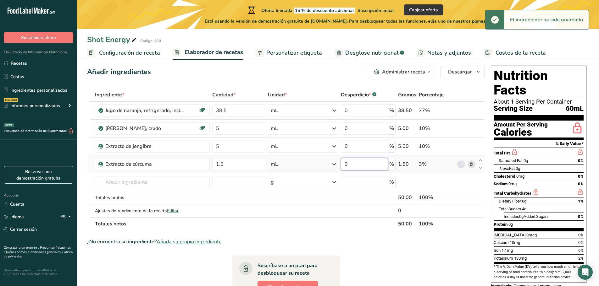
click at [359, 164] on input "0" at bounding box center [364, 164] width 47 height 13
drag, startPoint x: 362, startPoint y: 164, endPoint x: 341, endPoint y: 164, distance: 21.7
click at [341, 164] on input "0" at bounding box center [364, 164] width 47 height 13
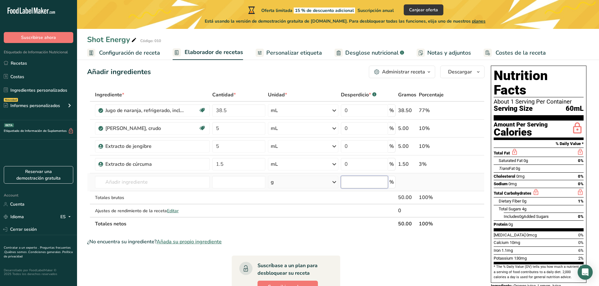
click at [365, 178] on div "Ingrediente * Cantidad * Unidad * Desperdicio * .a-a{fill:#347362;}.b-a{fill:#f…" at bounding box center [285, 159] width 397 height 142
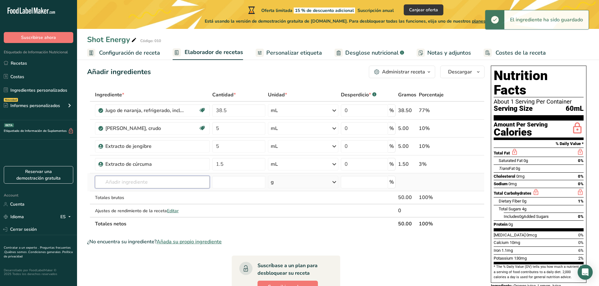
click at [146, 181] on input "text" at bounding box center [152, 182] width 115 height 13
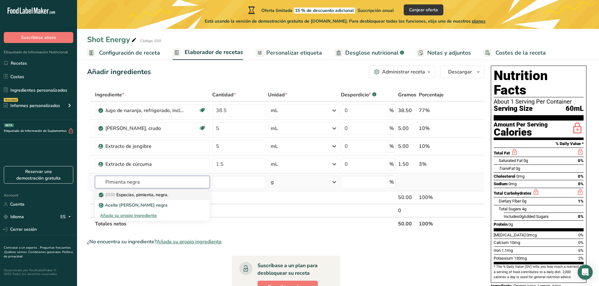
type input "Pimienta negra"
click at [143, 198] on p "2030 Especias, pimienta, negra." at bounding box center [134, 195] width 68 height 7
type input "Spices, pepper, black"
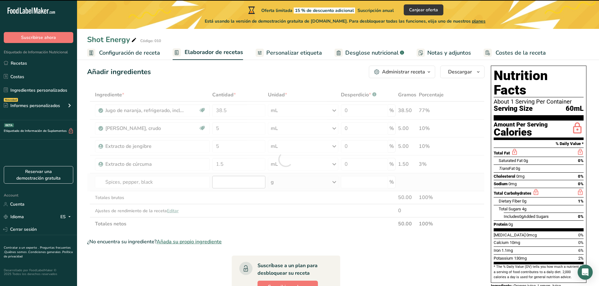
type input "0"
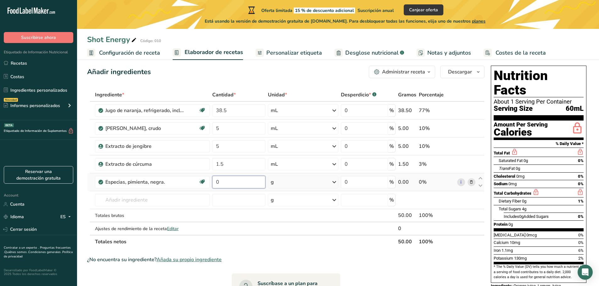
click at [234, 176] on input "0" at bounding box center [238, 182] width 53 height 13
type input "0"
type input "0.2"
click at [418, 202] on div "Ingrediente * Cantidad * Unidad * Desperdicio * .a-a{fill:#347362;}.b-a{fill:#f…" at bounding box center [285, 168] width 397 height 160
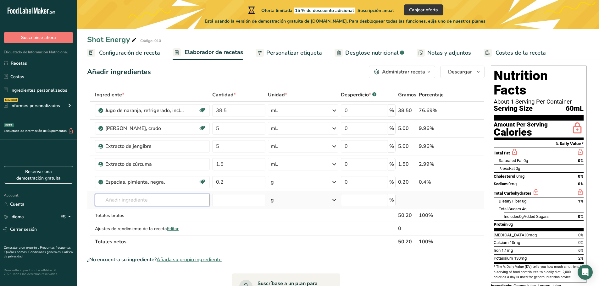
click at [125, 197] on input "text" at bounding box center [152, 200] width 115 height 13
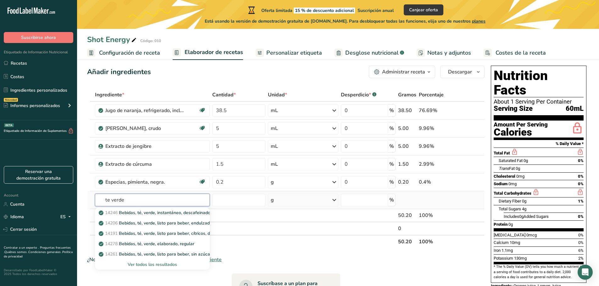
type input "te verde"
click at [153, 261] on div "Ver todos los resultados" at bounding box center [152, 265] width 115 height 10
click at [155, 265] on div "Ver todos los resultados" at bounding box center [152, 265] width 105 height 7
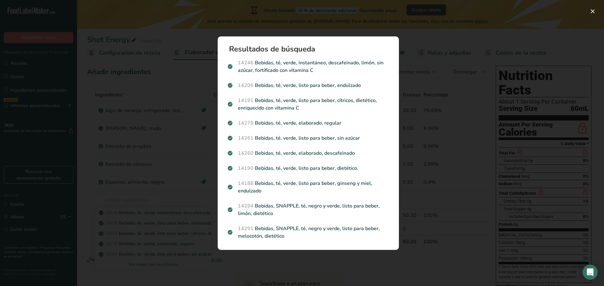
click at [174, 139] on div "Search results modal" at bounding box center [302, 143] width 604 height 286
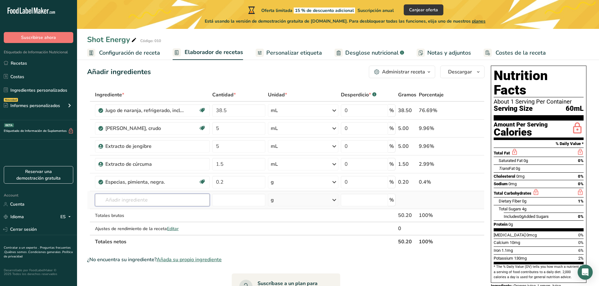
click at [155, 198] on input "text" at bounding box center [152, 200] width 115 height 13
type input "e"
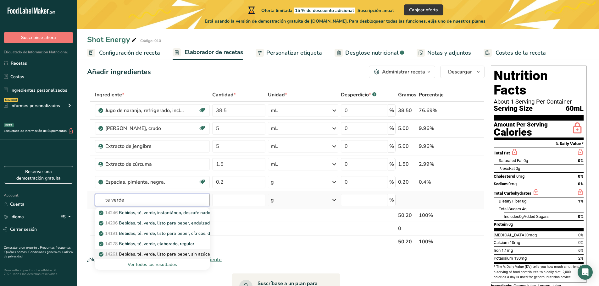
type input "te verde"
click at [159, 256] on p "14261 Bebidas, té, verde, listo para beber, sin azúcar" at bounding box center [156, 254] width 112 height 7
type input "Beverages, tea, green, ready to drink, unsweetened"
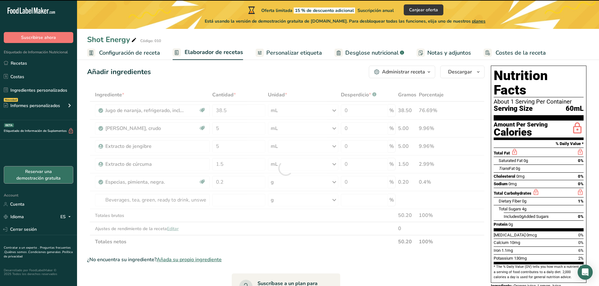
type input "0"
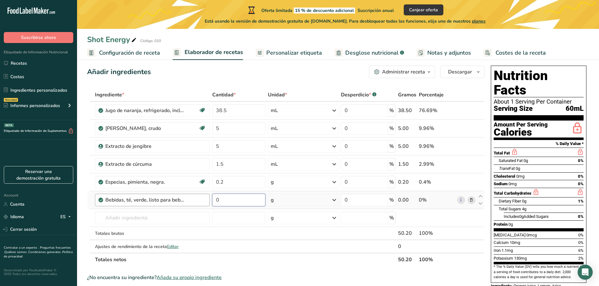
drag, startPoint x: 218, startPoint y: 197, endPoint x: 190, endPoint y: 199, distance: 28.3
click at [190, 199] on tr "Bebidas, té, verde, listo para beber, sin azúcar 0 g Porciones 16 fl oz Unidade…" at bounding box center [285, 200] width 397 height 18
type input "10"
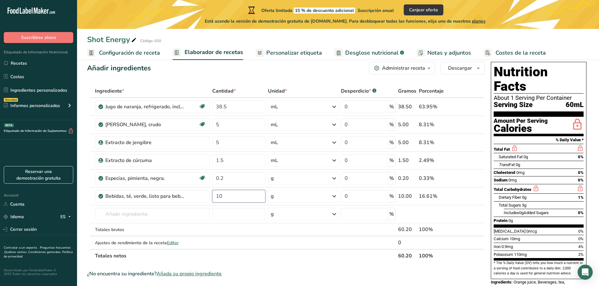
scroll to position [12, 0]
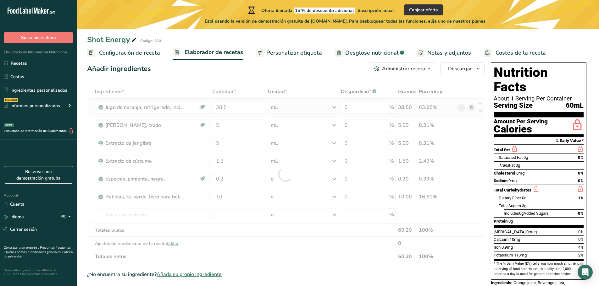
click at [316, 106] on div "Ingrediente * Cantidad * Unidad * Desperdicio * .a-a{fill:#347362;}.b-a{fill:#f…" at bounding box center [285, 174] width 397 height 178
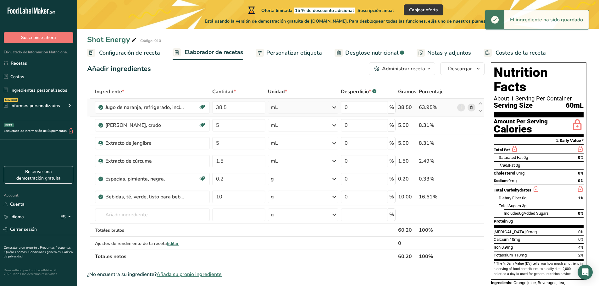
click at [310, 110] on div "mL" at bounding box center [303, 107] width 70 height 13
click at [281, 215] on div "mL" at bounding box center [298, 214] width 48 height 7
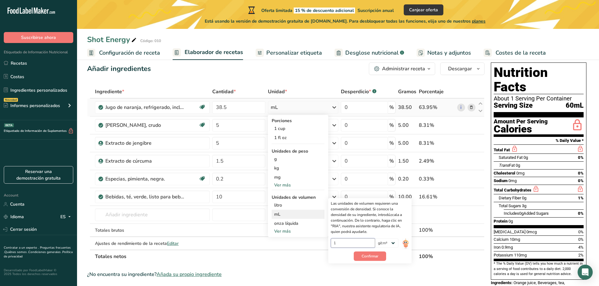
drag, startPoint x: 351, startPoint y: 244, endPoint x: 332, endPoint y: 244, distance: 18.6
click at [332, 244] on input "1" at bounding box center [353, 243] width 44 height 9
type input "1000"
click at [358, 253] on button "Confirmar" at bounding box center [370, 256] width 32 height 9
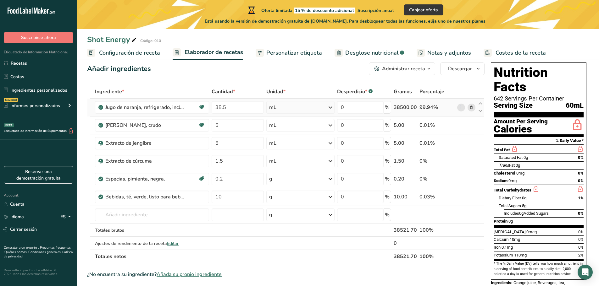
click at [327, 108] on div "mL" at bounding box center [300, 107] width 69 height 13
click at [292, 216] on div "mL" at bounding box center [297, 214] width 48 height 7
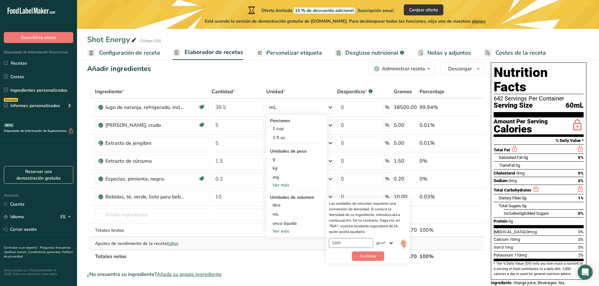
drag, startPoint x: 358, startPoint y: 242, endPoint x: 324, endPoint y: 238, distance: 35.1
click at [324, 238] on tbody "Jugo de naranja, refrigerado, incluye concentrado. Libre de lácteos Libre de gl…" at bounding box center [285, 174] width 397 height 151
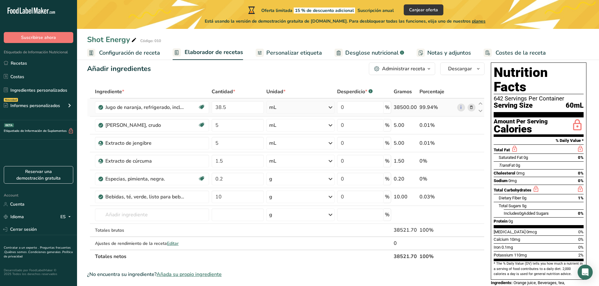
click at [313, 106] on div "mL" at bounding box center [300, 107] width 69 height 13
click at [299, 216] on div "mL" at bounding box center [297, 214] width 48 height 7
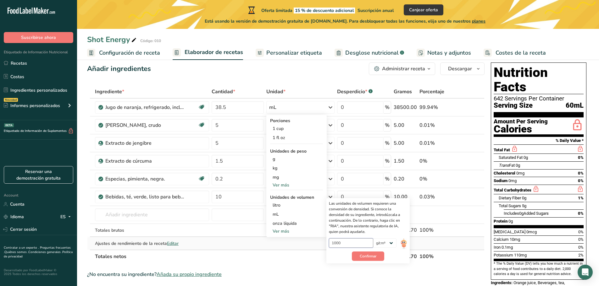
drag, startPoint x: 362, startPoint y: 246, endPoint x: 321, endPoint y: 242, distance: 40.7
click at [321, 242] on tbody "Jugo de naranja, refrigerado, incluye concentrado. Libre de lácteos Libre de gl…" at bounding box center [285, 174] width 397 height 151
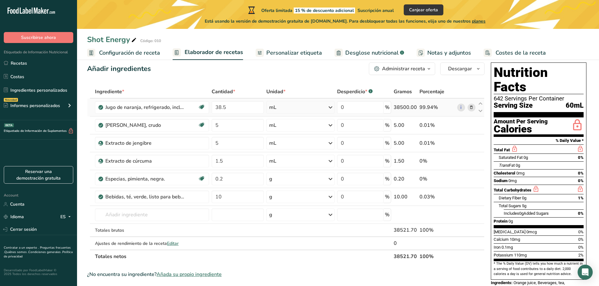
click at [307, 105] on div "mL" at bounding box center [300, 107] width 69 height 13
click at [305, 216] on div "mL" at bounding box center [297, 214] width 48 height 7
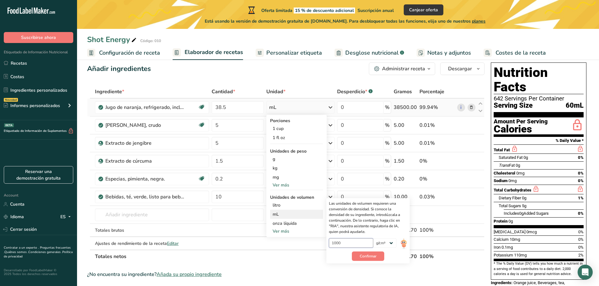
drag, startPoint x: 347, startPoint y: 243, endPoint x: 330, endPoint y: 242, distance: 17.3
click at [330, 242] on input "1000" at bounding box center [351, 243] width 44 height 9
type input "1"
click at [362, 257] on span "Confirmar" at bounding box center [368, 257] width 17 height 6
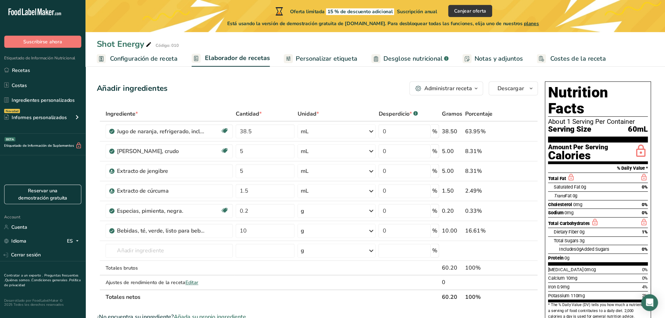
scroll to position [0, 0]
